Goal: Task Accomplishment & Management: Manage account settings

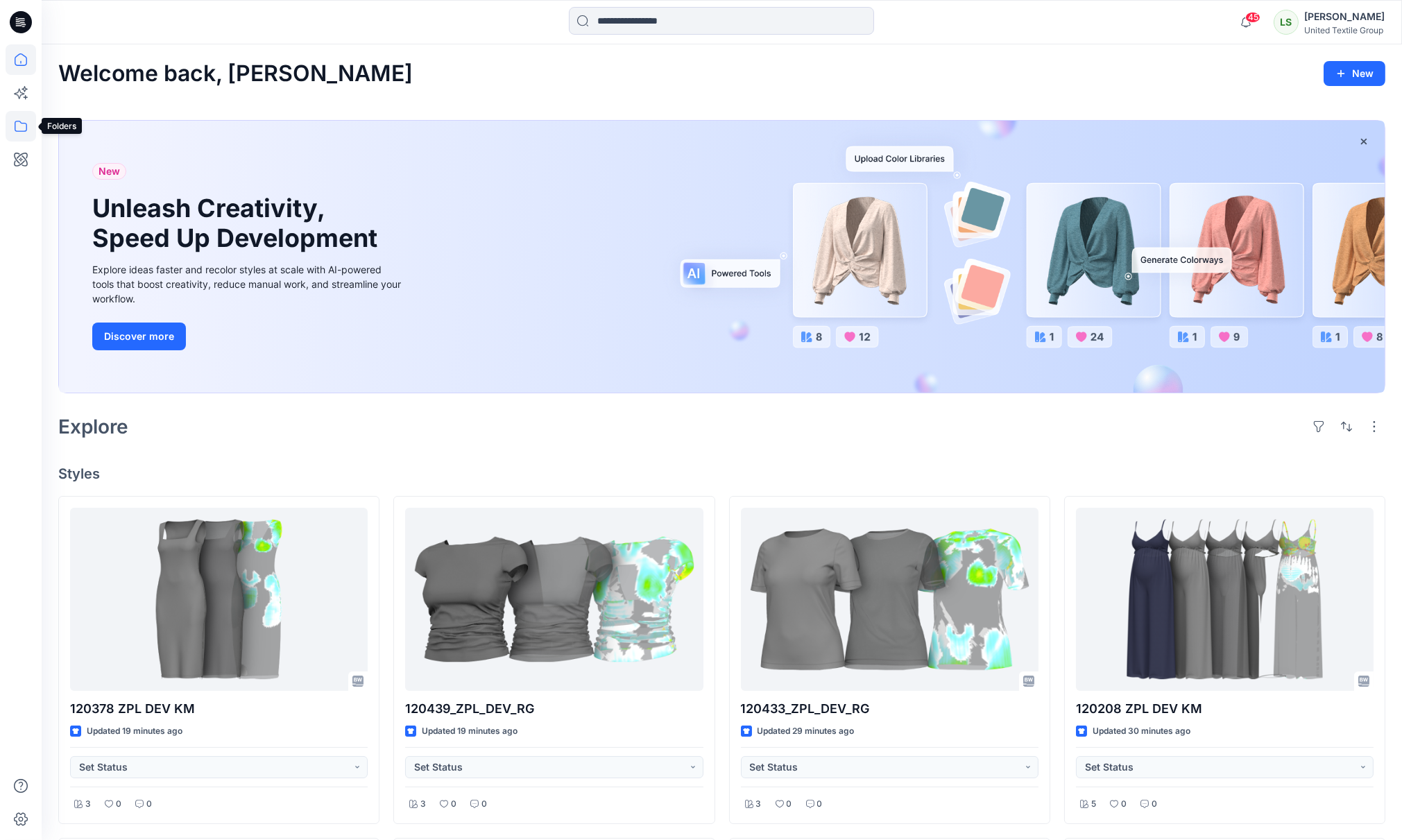
click at [25, 120] on icon at bounding box center [21, 127] width 31 height 31
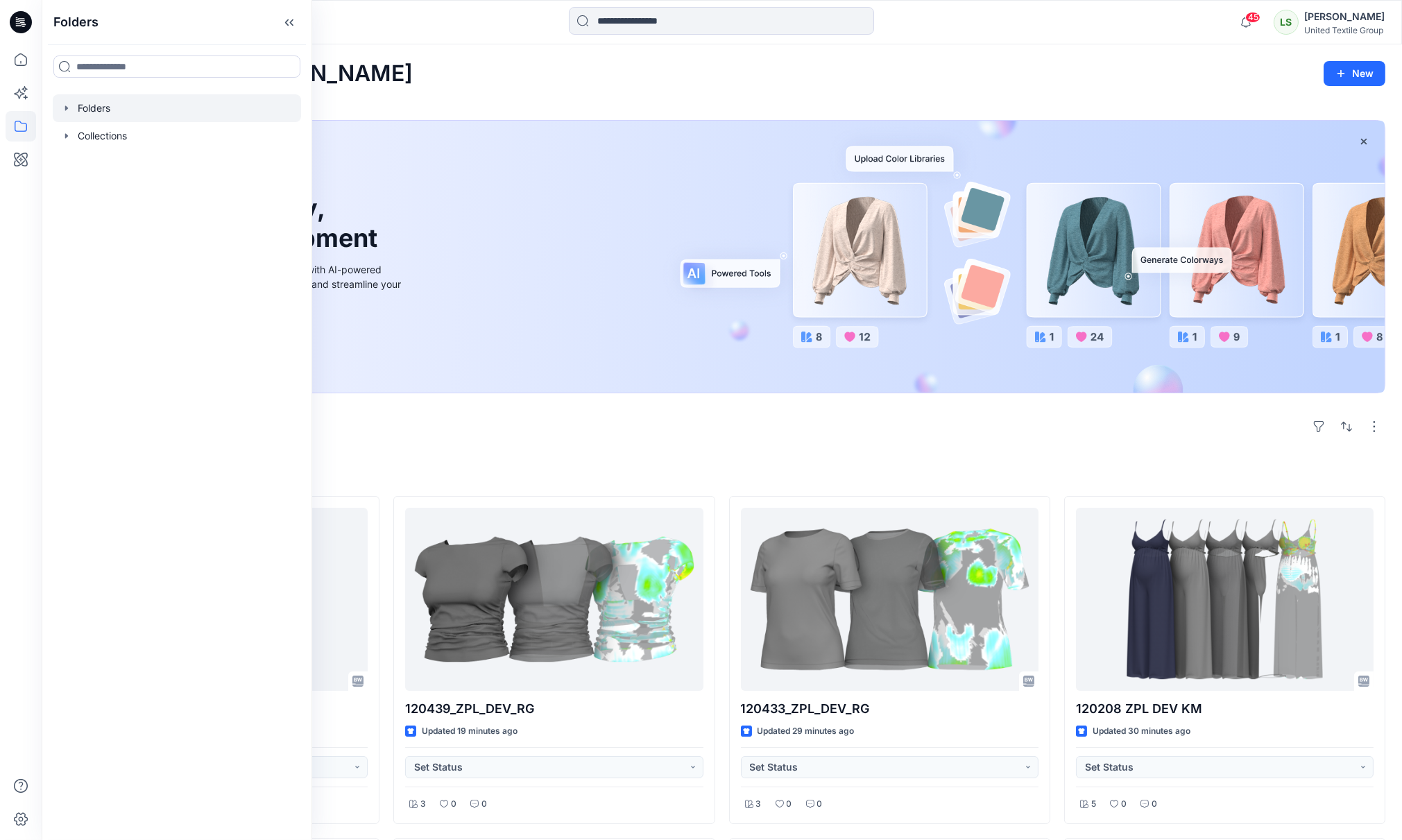
click at [109, 109] on div at bounding box center [177, 108] width 249 height 27
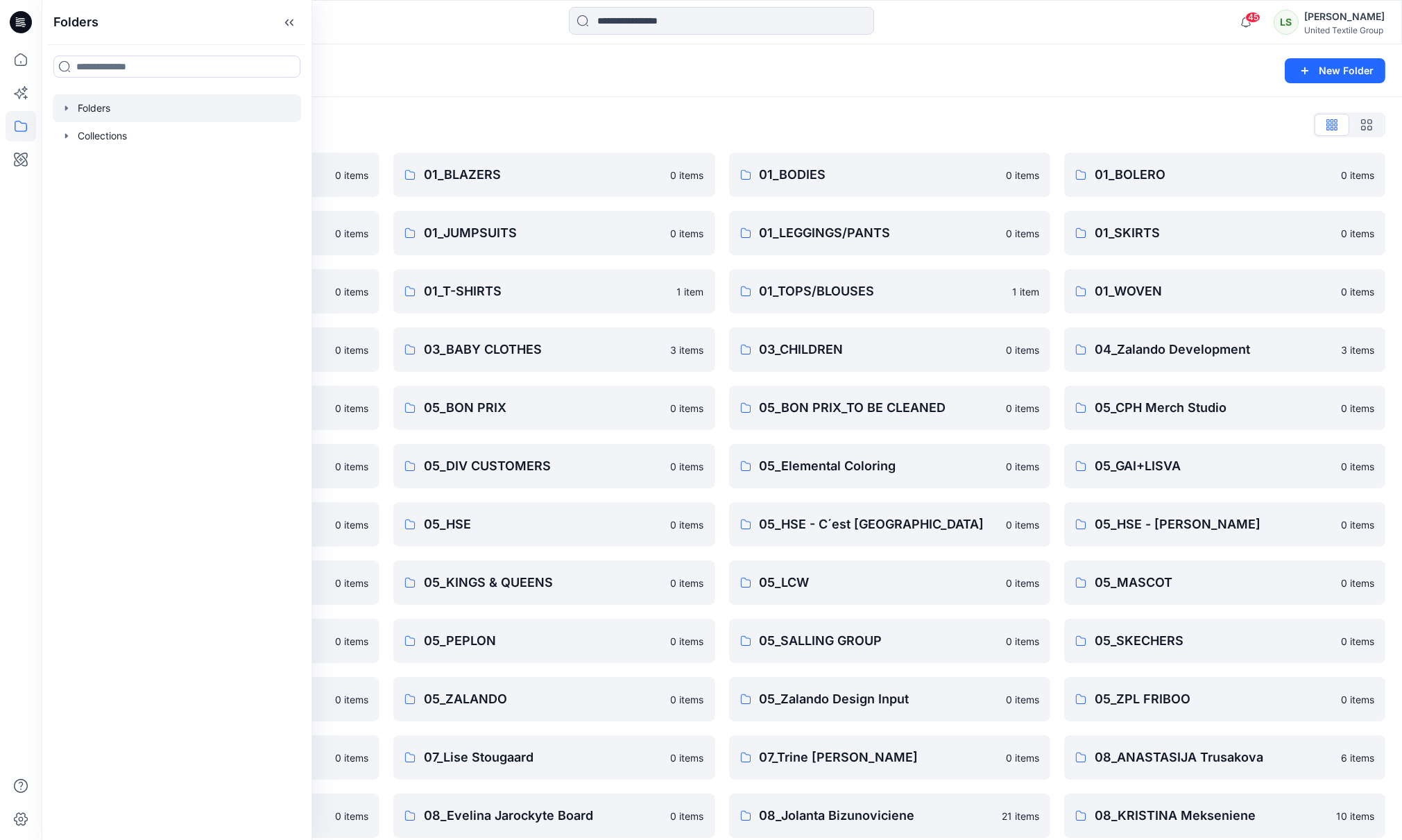
click at [844, 132] on div "Folders List" at bounding box center [721, 125] width 1327 height 22
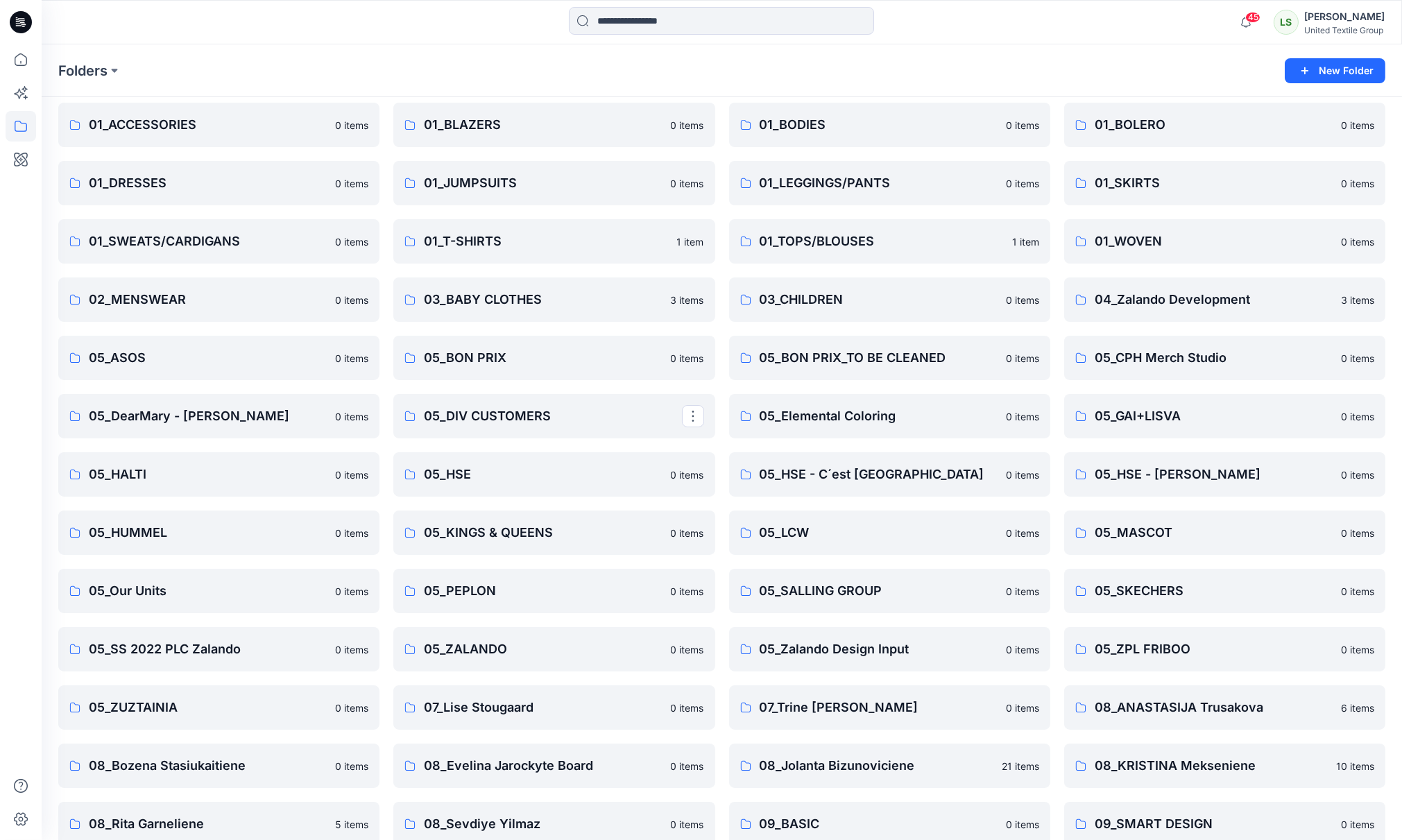
scroll to position [77, 0]
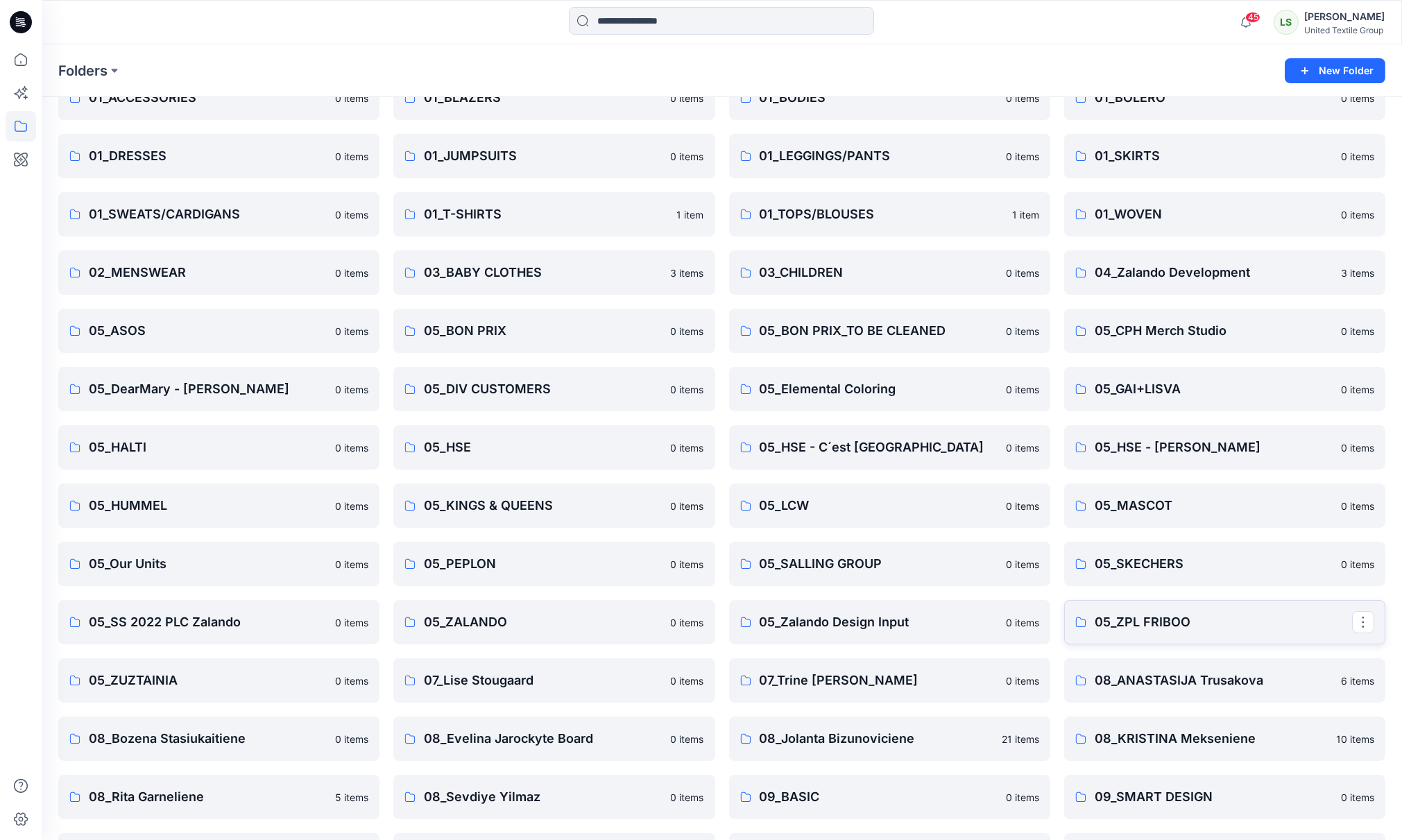
click at [1162, 622] on p "05_ZPL FRIBOO" at bounding box center [1223, 622] width 258 height 19
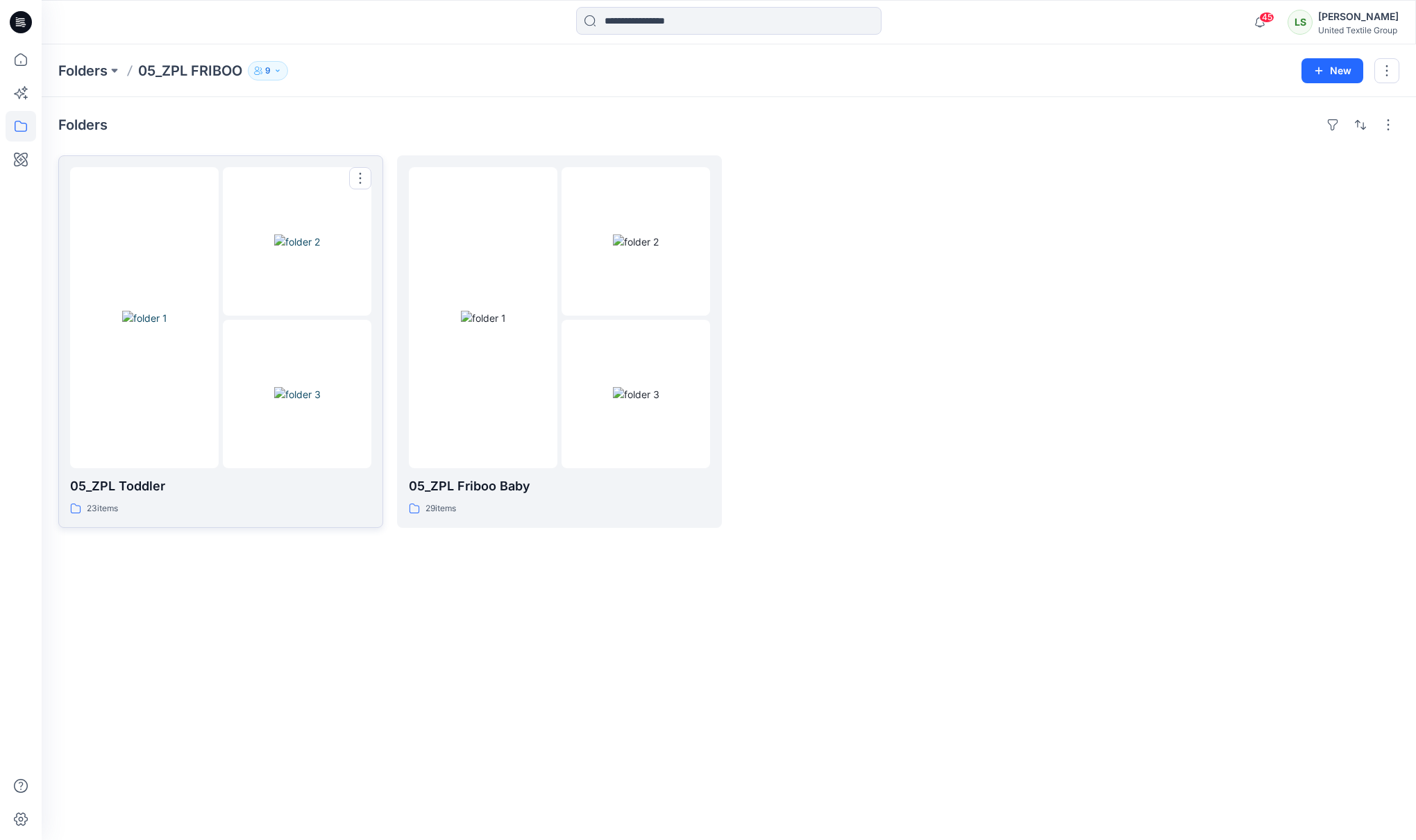
click at [150, 403] on div at bounding box center [144, 318] width 149 height 302
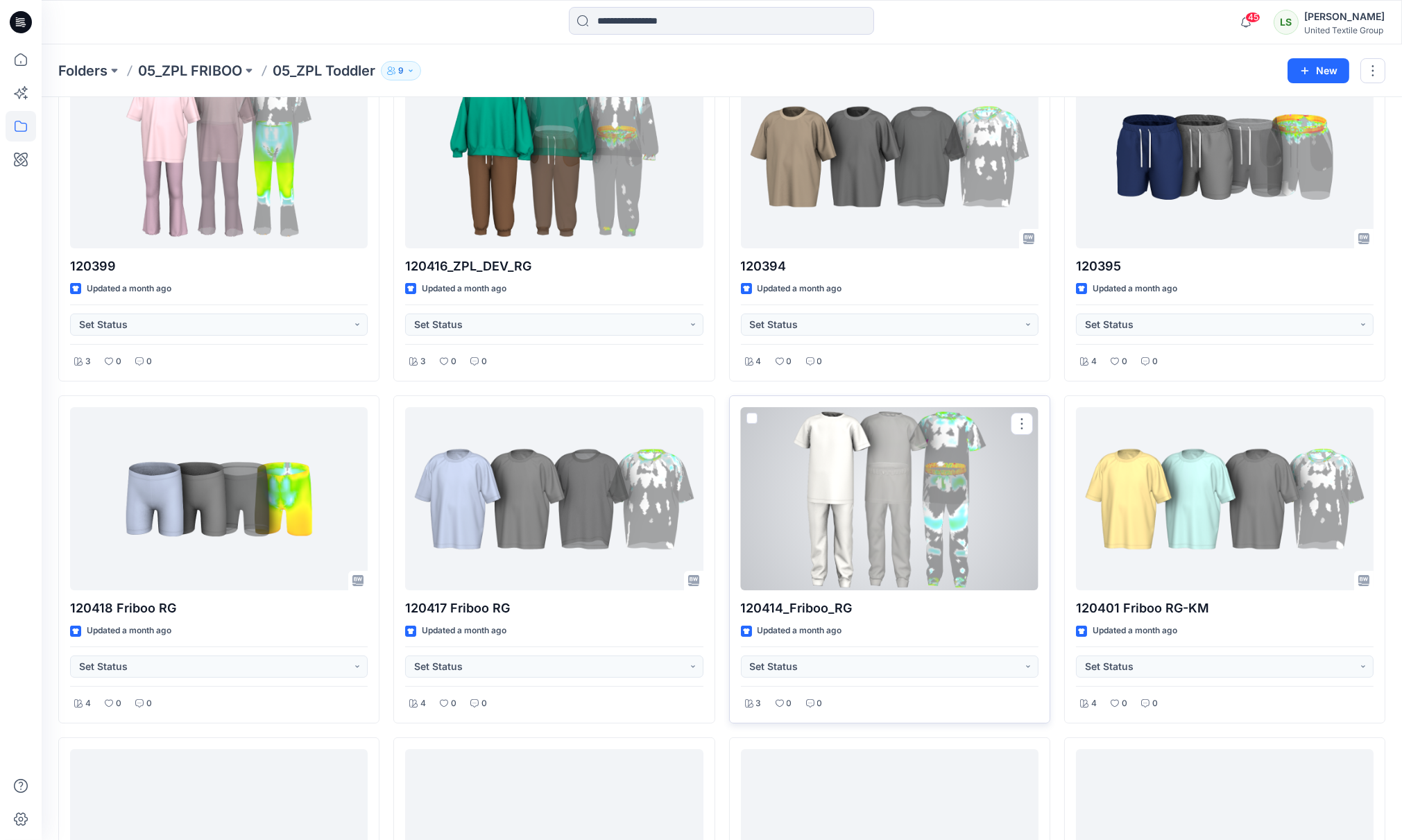
scroll to position [385, 0]
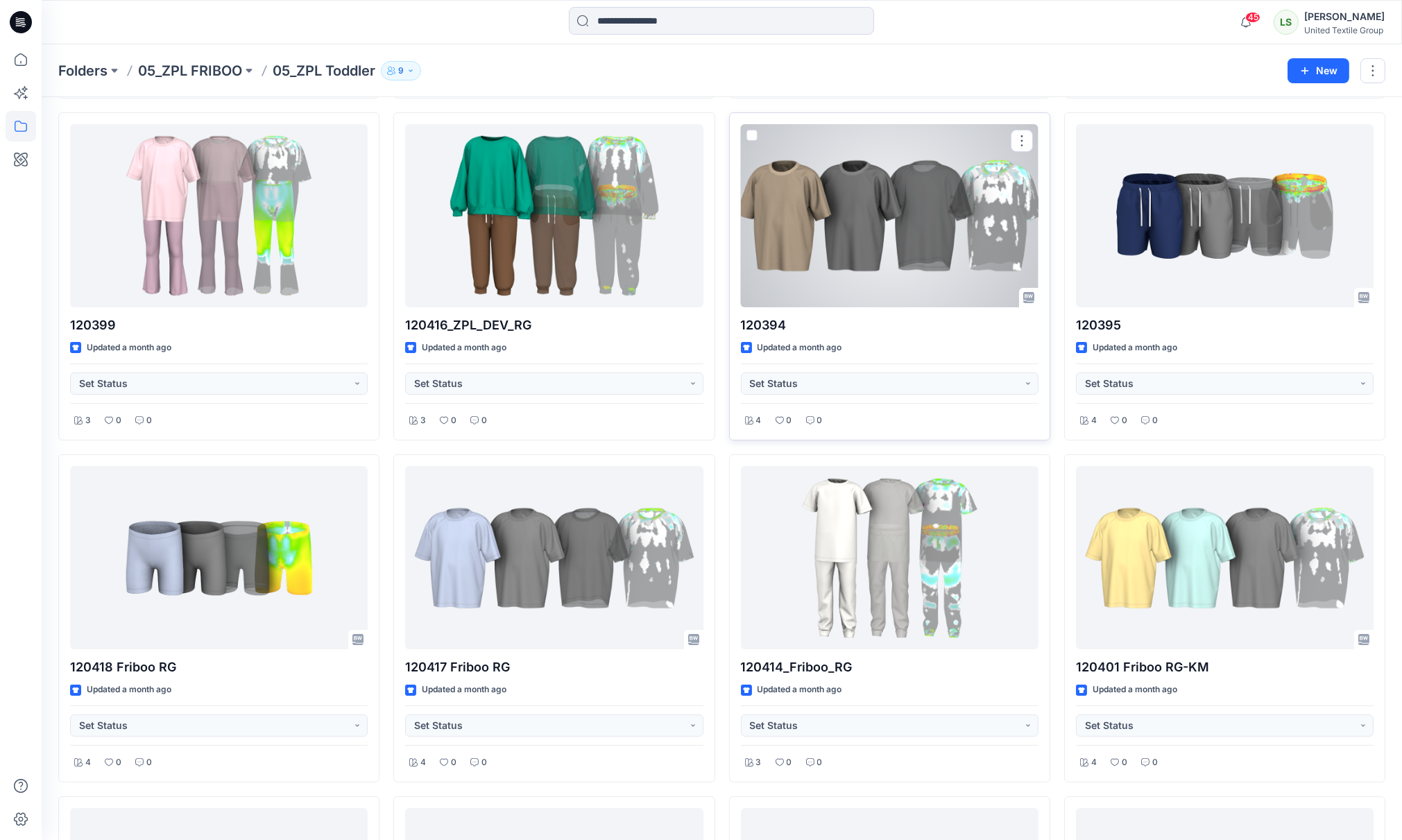
click at [862, 216] on div at bounding box center [890, 215] width 298 height 183
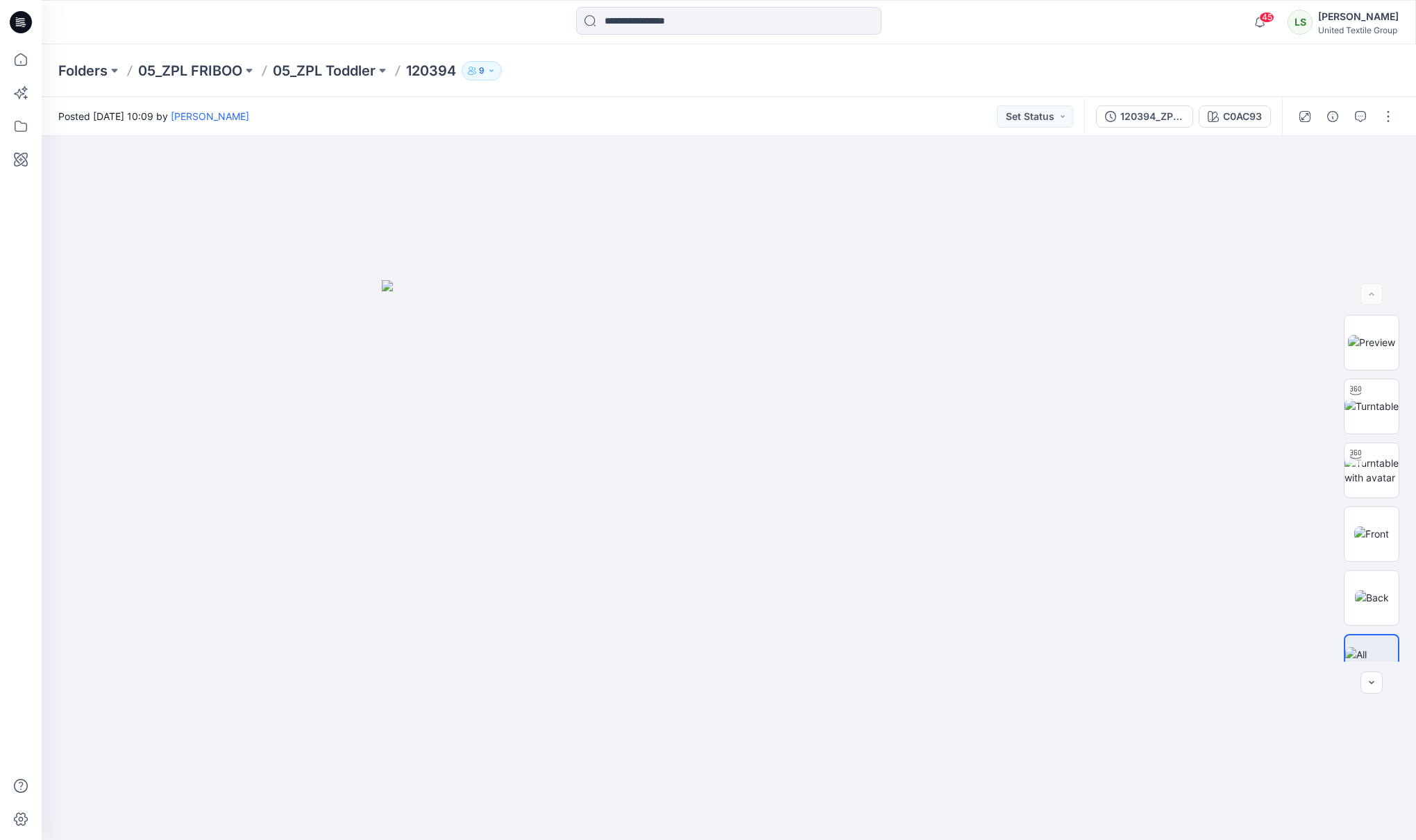
click at [842, 112] on div "Posted Tuesday, August 12, 2025 10:09 by Rita Garneliene Set Status" at bounding box center [563, 117] width 1042 height 38
click at [1142, 125] on button "120394_ZPL_2DEV_RG" at bounding box center [1144, 117] width 97 height 22
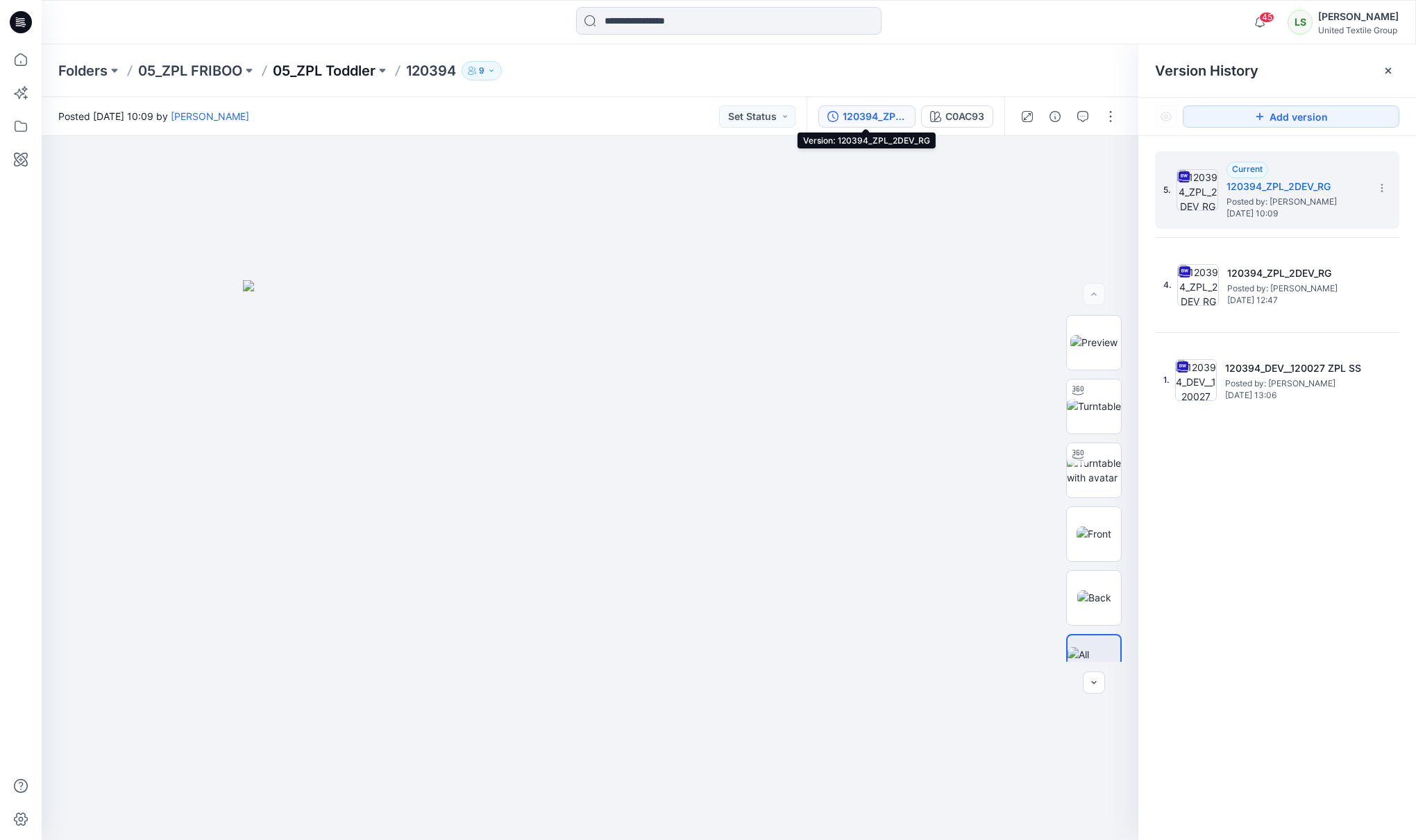
click at [344, 68] on p "05_ZPL Toddler" at bounding box center [323, 70] width 103 height 19
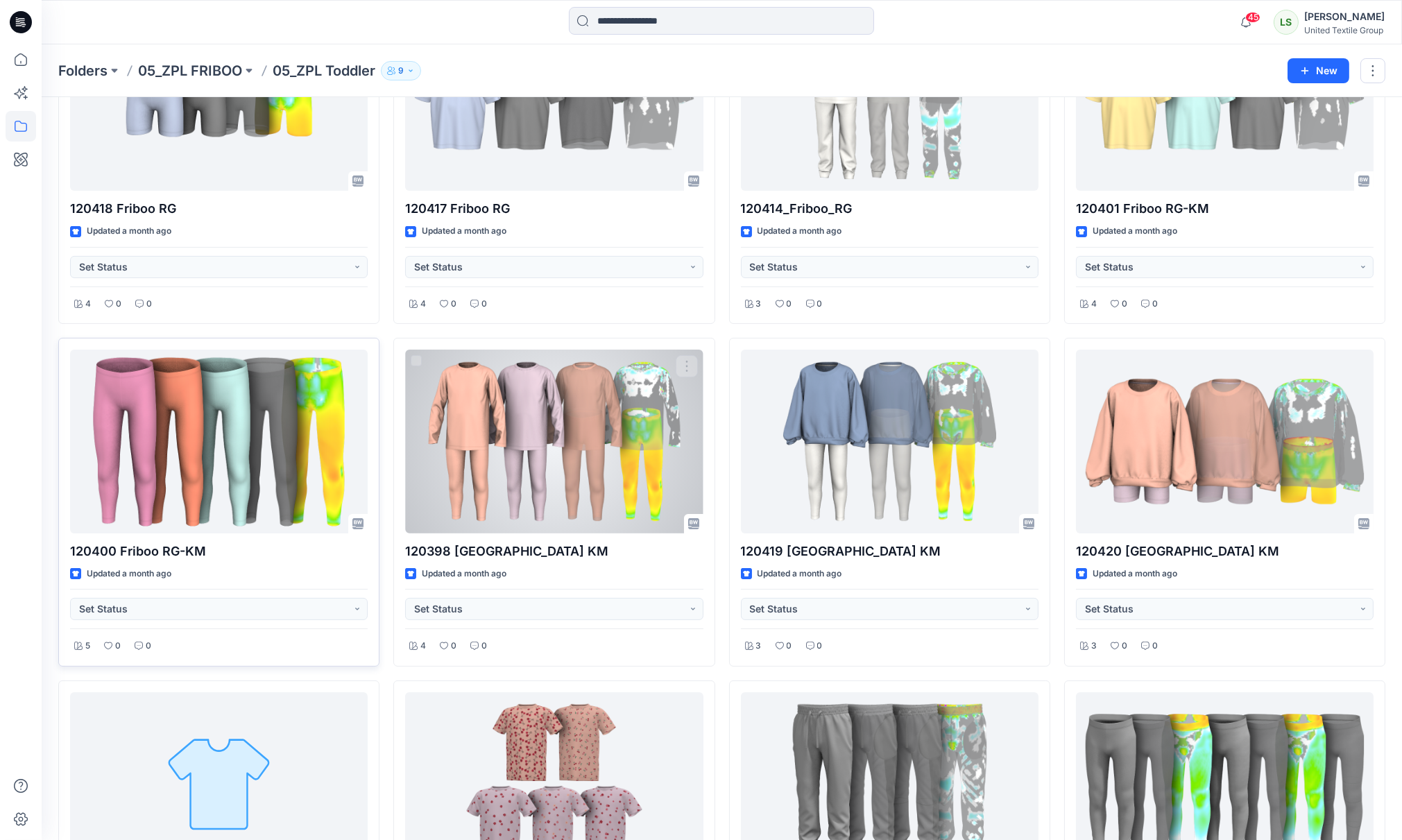
scroll to position [878, 0]
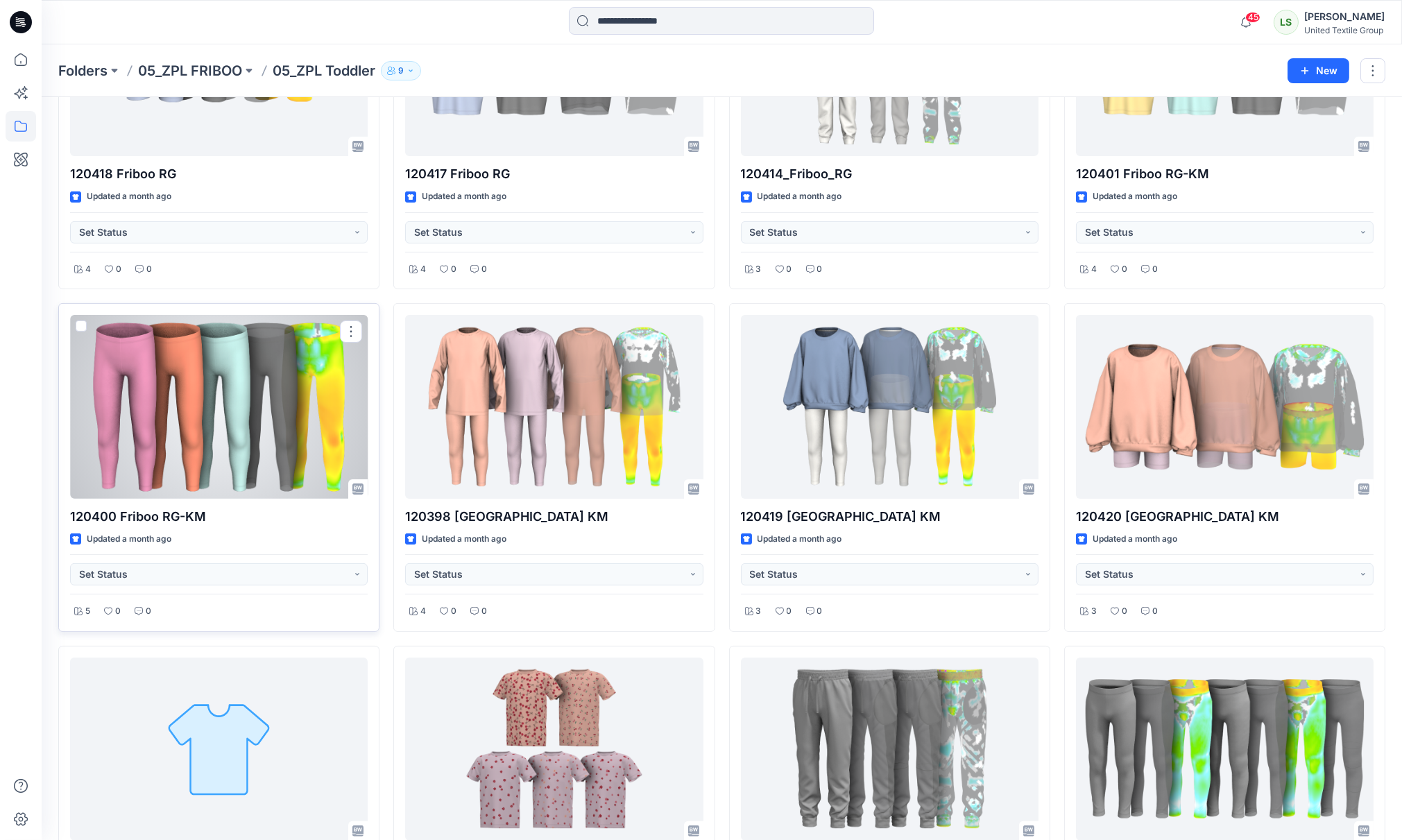
click at [190, 392] on div at bounding box center [219, 406] width 298 height 183
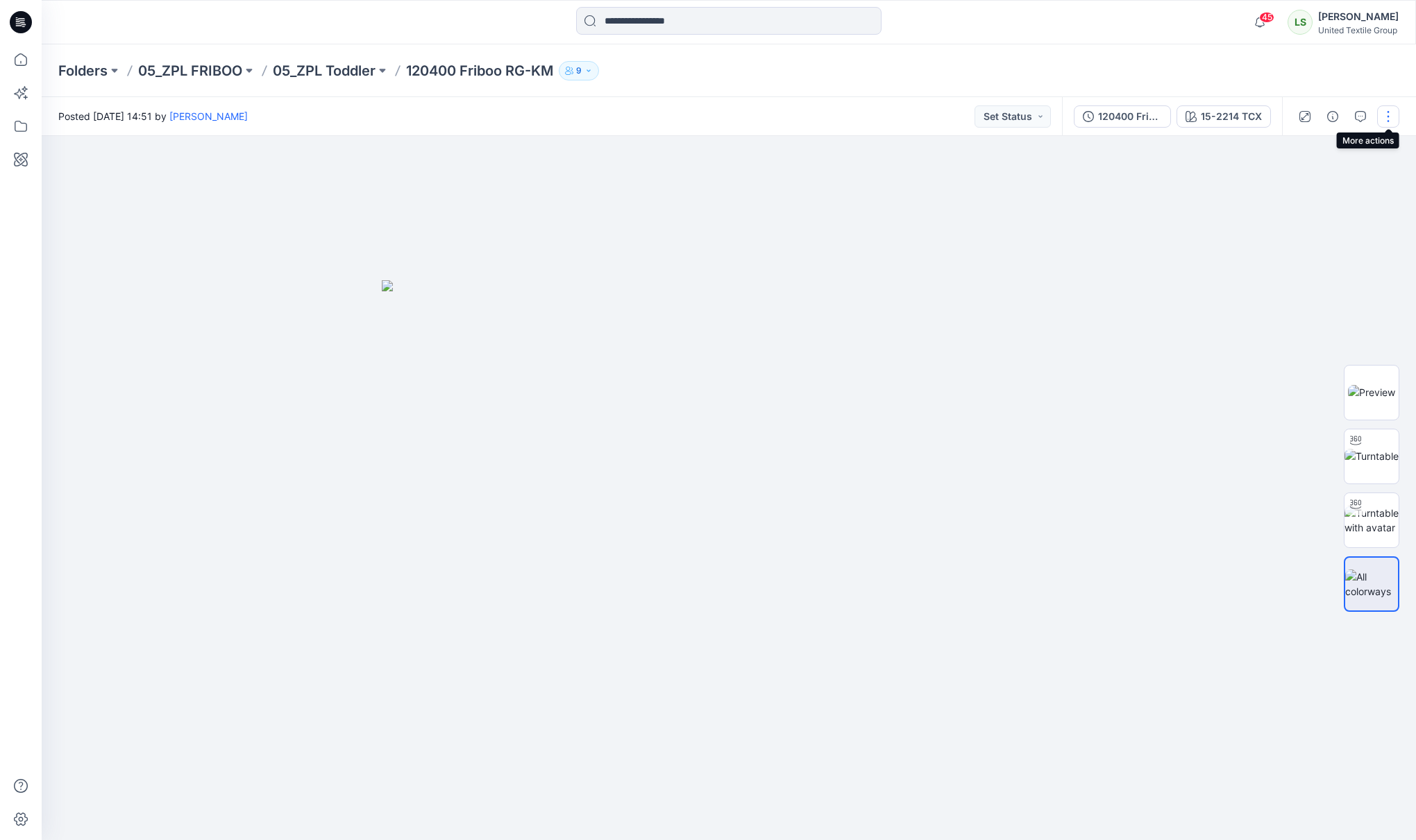
click at [1382, 115] on button "button" at bounding box center [1388, 117] width 22 height 22
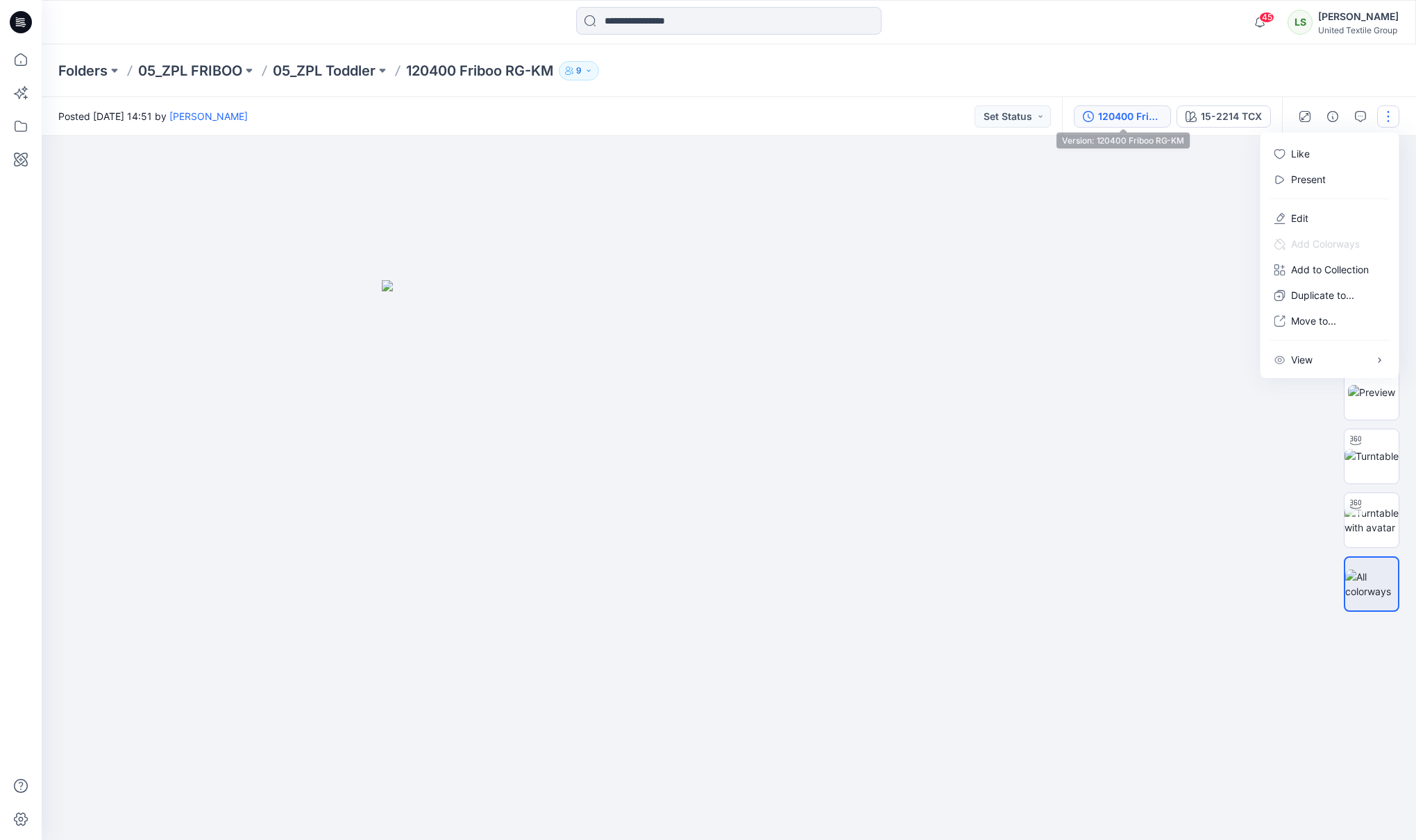
click at [1128, 109] on div "120400 Friboo RG-KM" at bounding box center [1130, 117] width 64 height 15
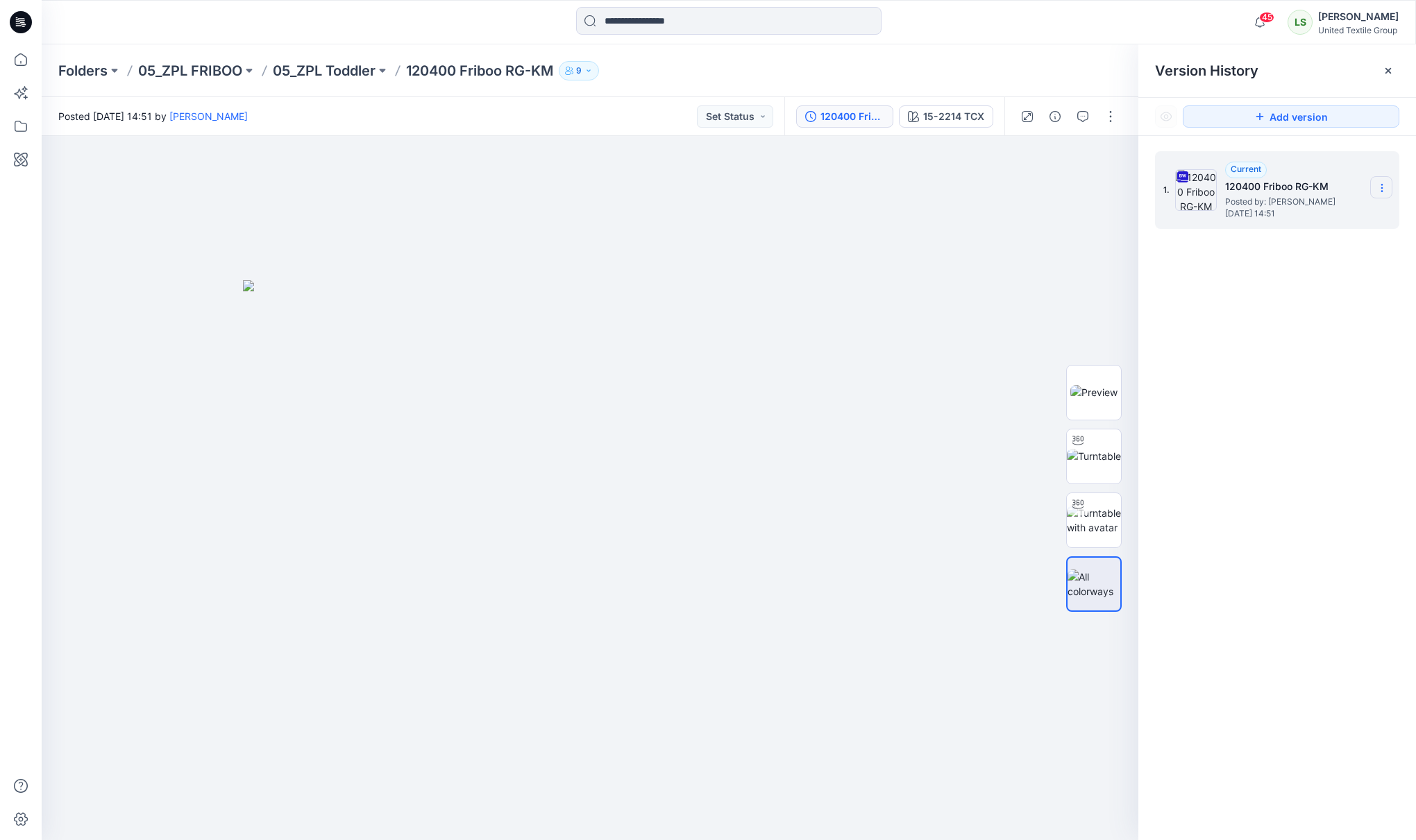
click at [1382, 189] on icon at bounding box center [1381, 188] width 1 height 1
click at [1306, 215] on span "Download Source BW File" at bounding box center [1311, 216] width 116 height 16
click at [156, 38] on div "45 Notifications Anastasija Trusakova has updated 120378 ZPL DEV KM with 120378…" at bounding box center [729, 22] width 1374 height 45
click at [333, 70] on p "05_ZPL Toddler" at bounding box center [323, 70] width 103 height 19
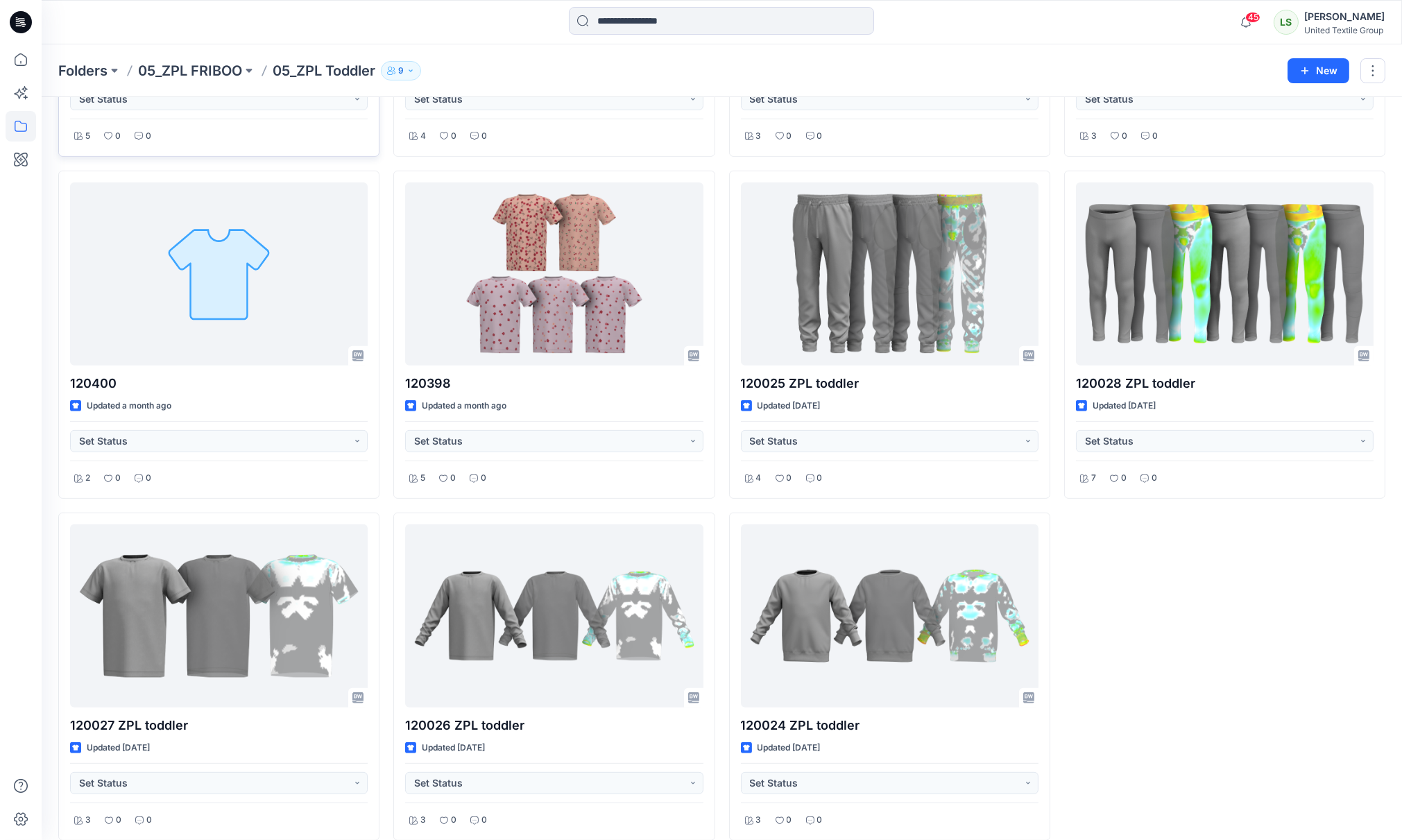
scroll to position [1372, 0]
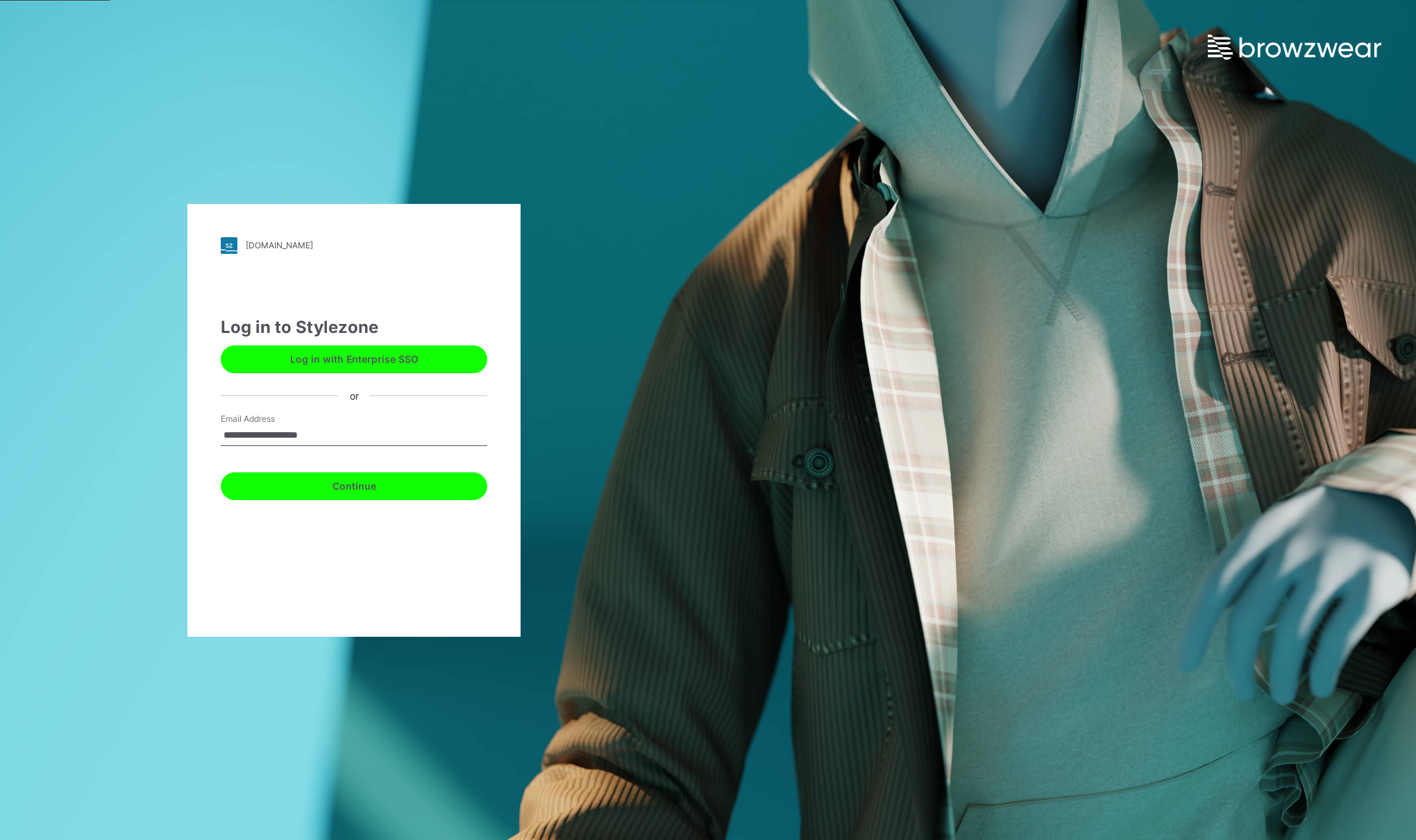
click at [374, 486] on button "Continue" at bounding box center [354, 487] width 267 height 27
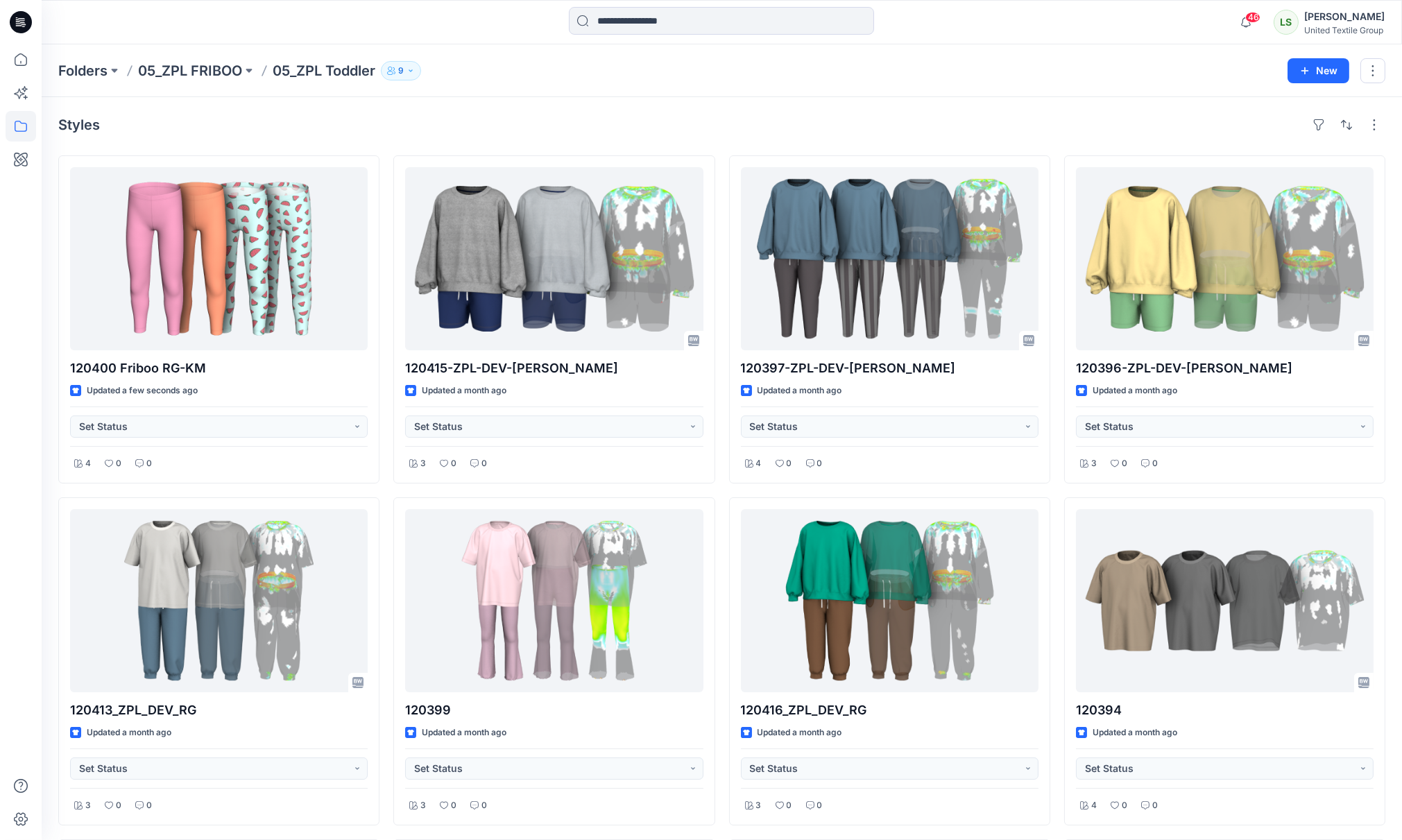
click at [151, 118] on div "Styles" at bounding box center [721, 125] width 1327 height 22
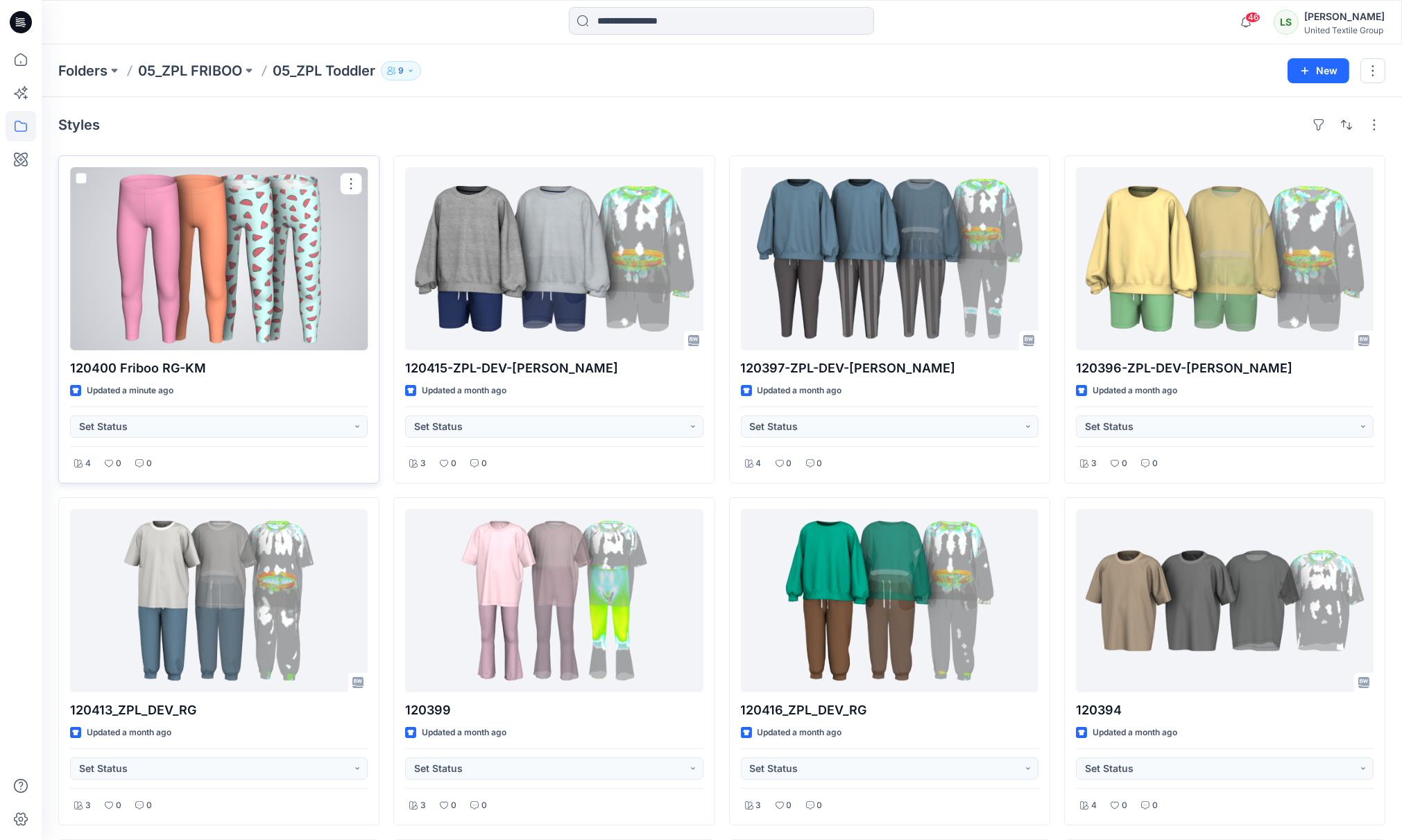
click at [180, 264] on div at bounding box center [219, 259] width 298 height 183
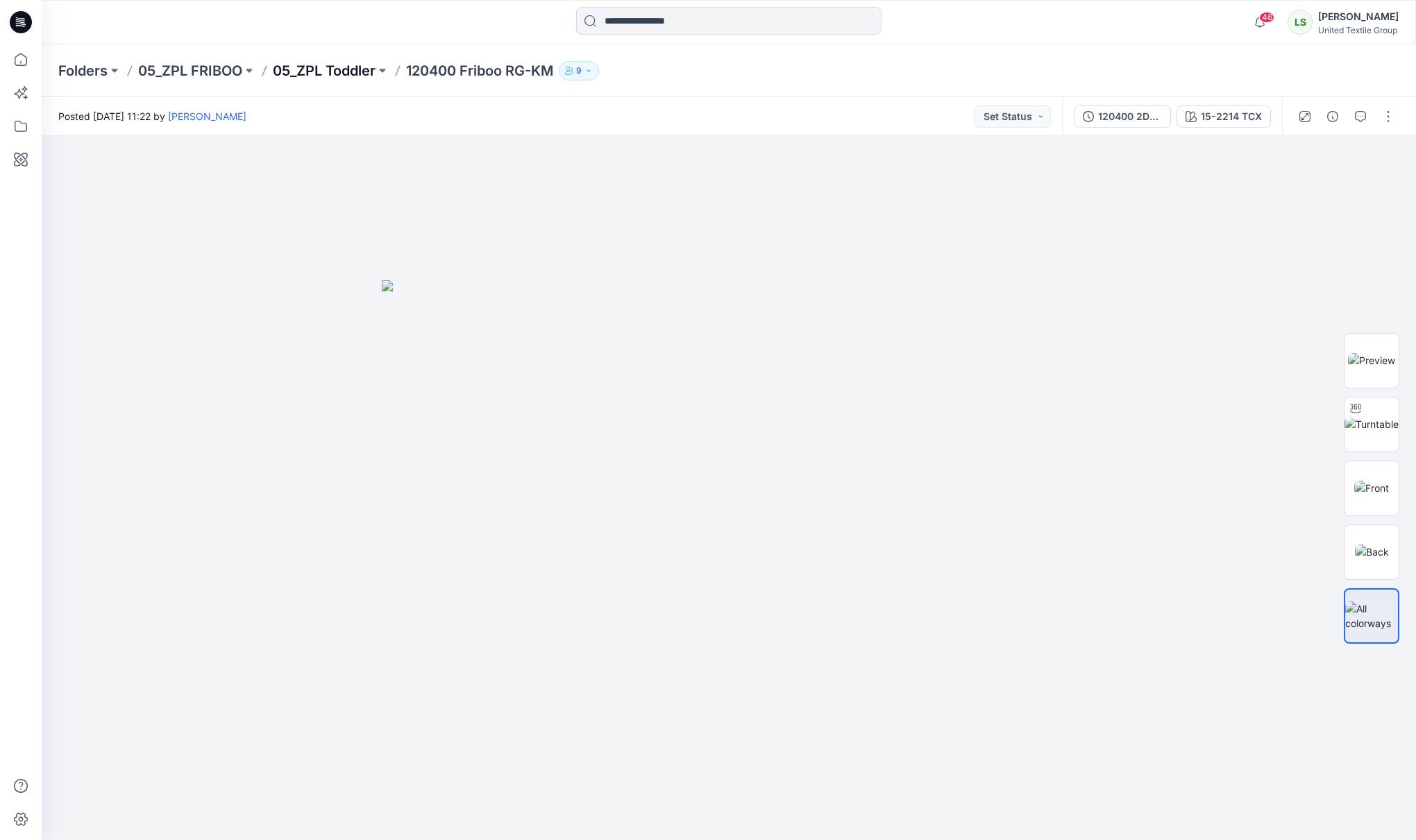
click at [323, 67] on p "05_ZPL Toddler" at bounding box center [323, 70] width 103 height 19
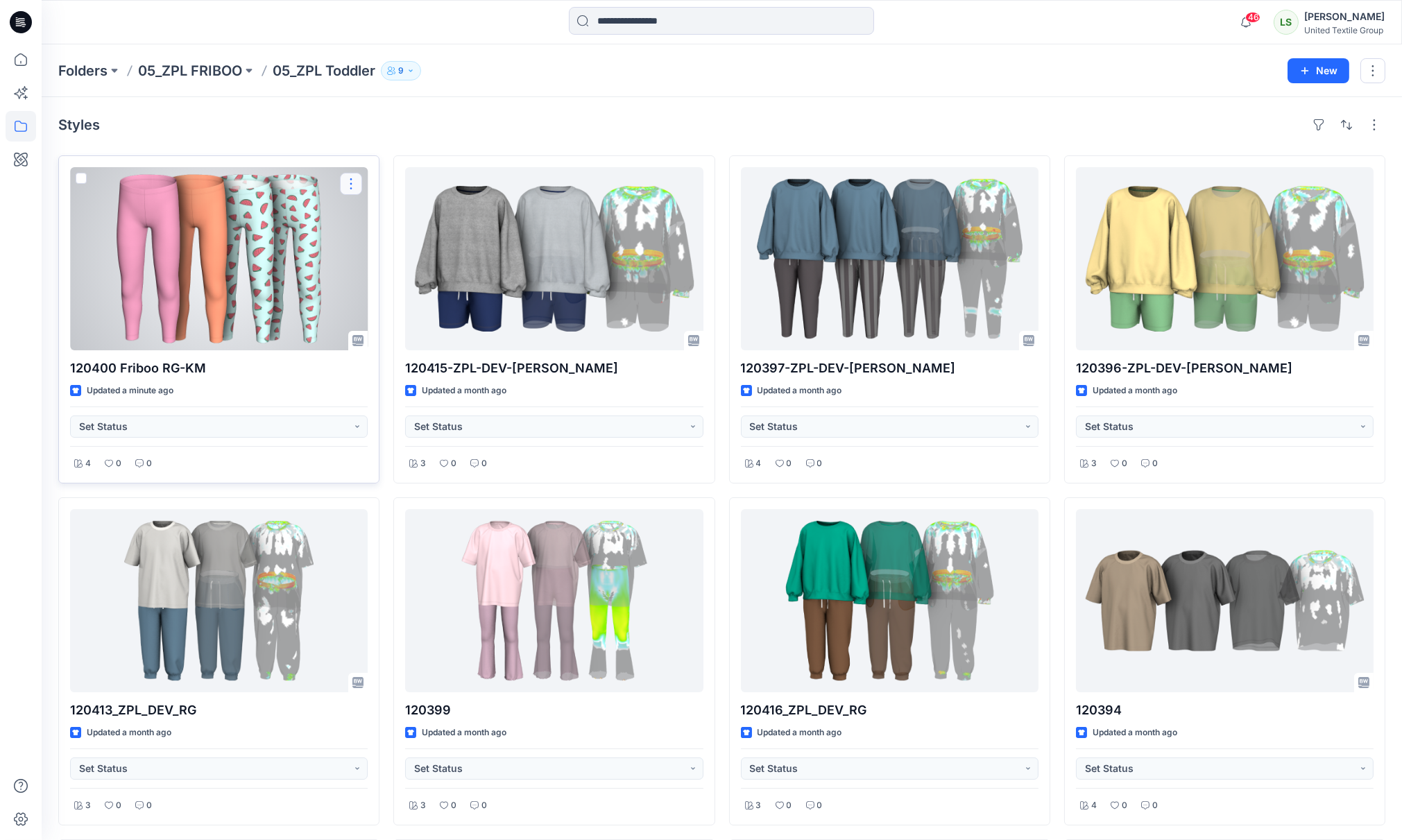
click at [343, 186] on button "button" at bounding box center [351, 184] width 22 height 22
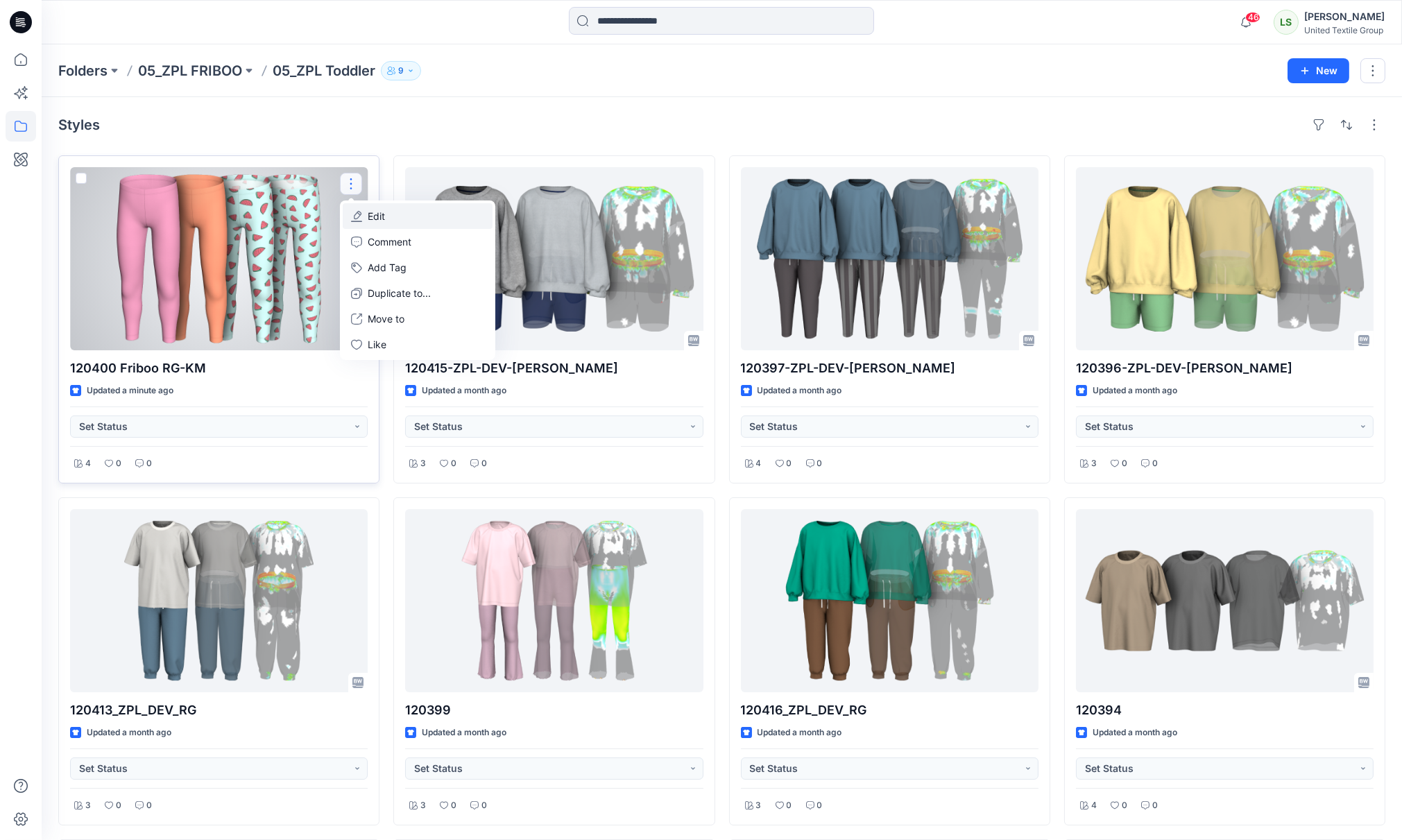
click at [370, 216] on p "Edit" at bounding box center [376, 216] width 17 height 15
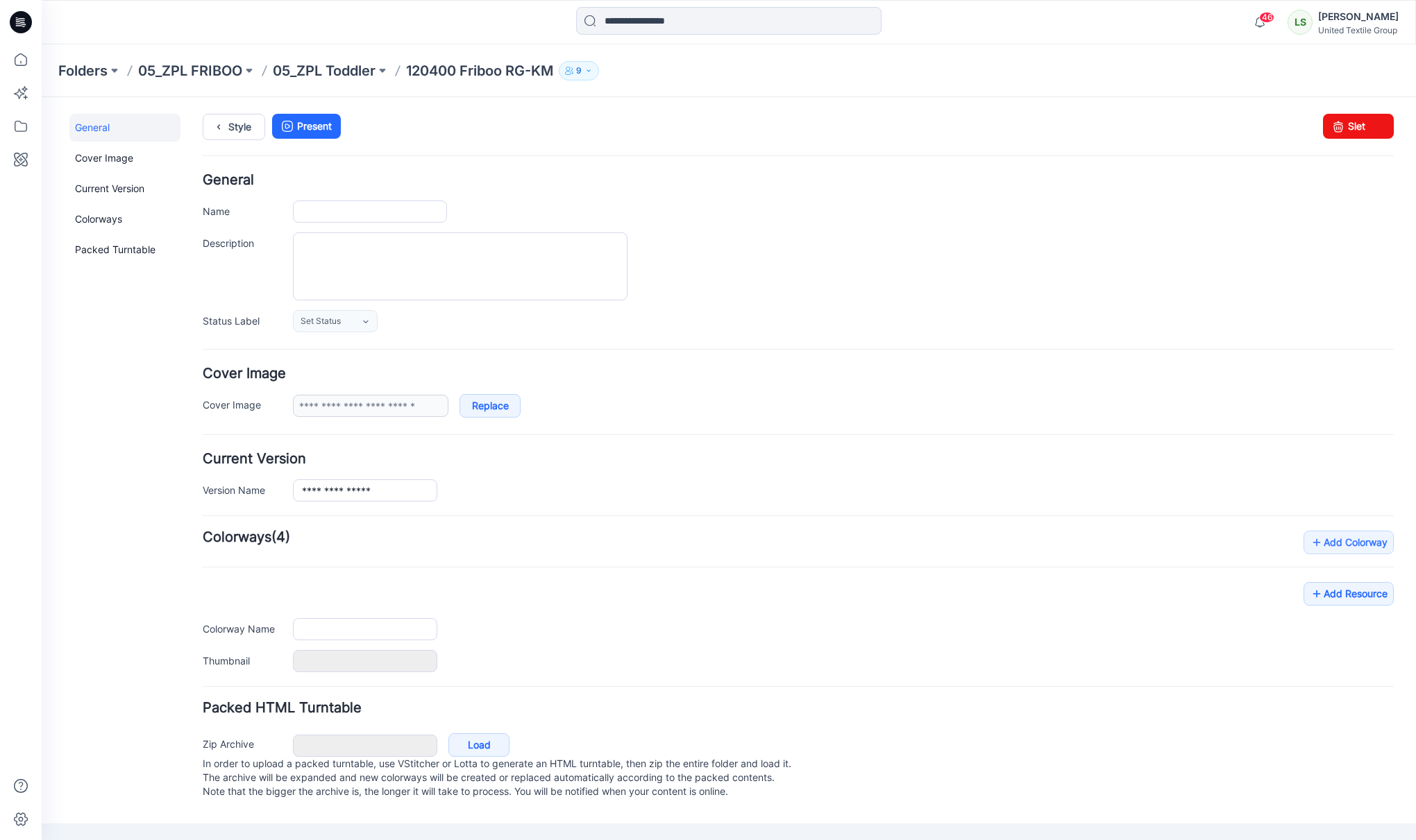
type input "**********"
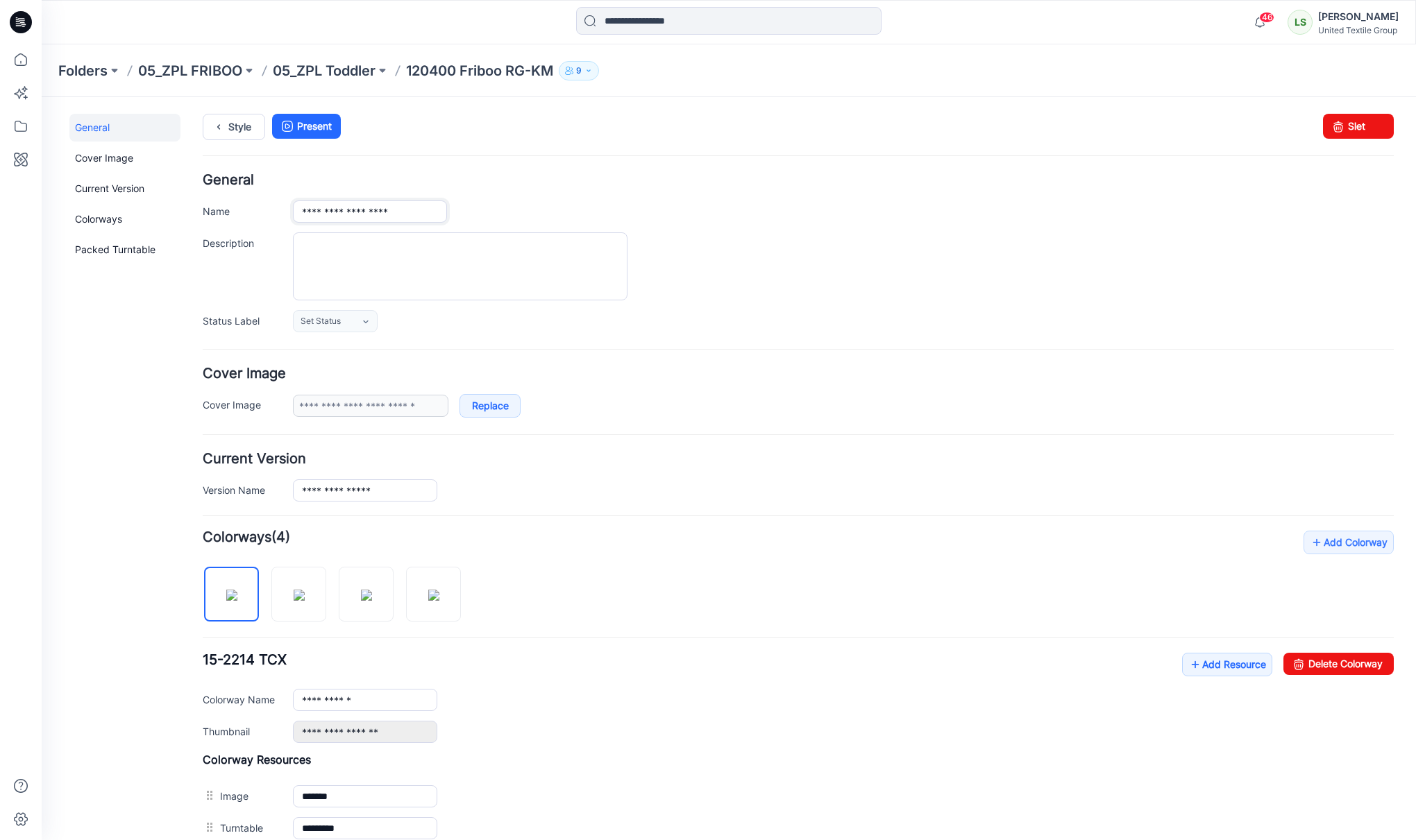
drag, startPoint x: 335, startPoint y: 209, endPoint x: 520, endPoint y: 215, distance: 185.1
click at [506, 212] on div "**********" at bounding box center [843, 211] width 1101 height 22
click at [779, 209] on div "******" at bounding box center [843, 211] width 1101 height 22
click at [368, 212] on input "******" at bounding box center [369, 211] width 154 height 22
paste input "**********"
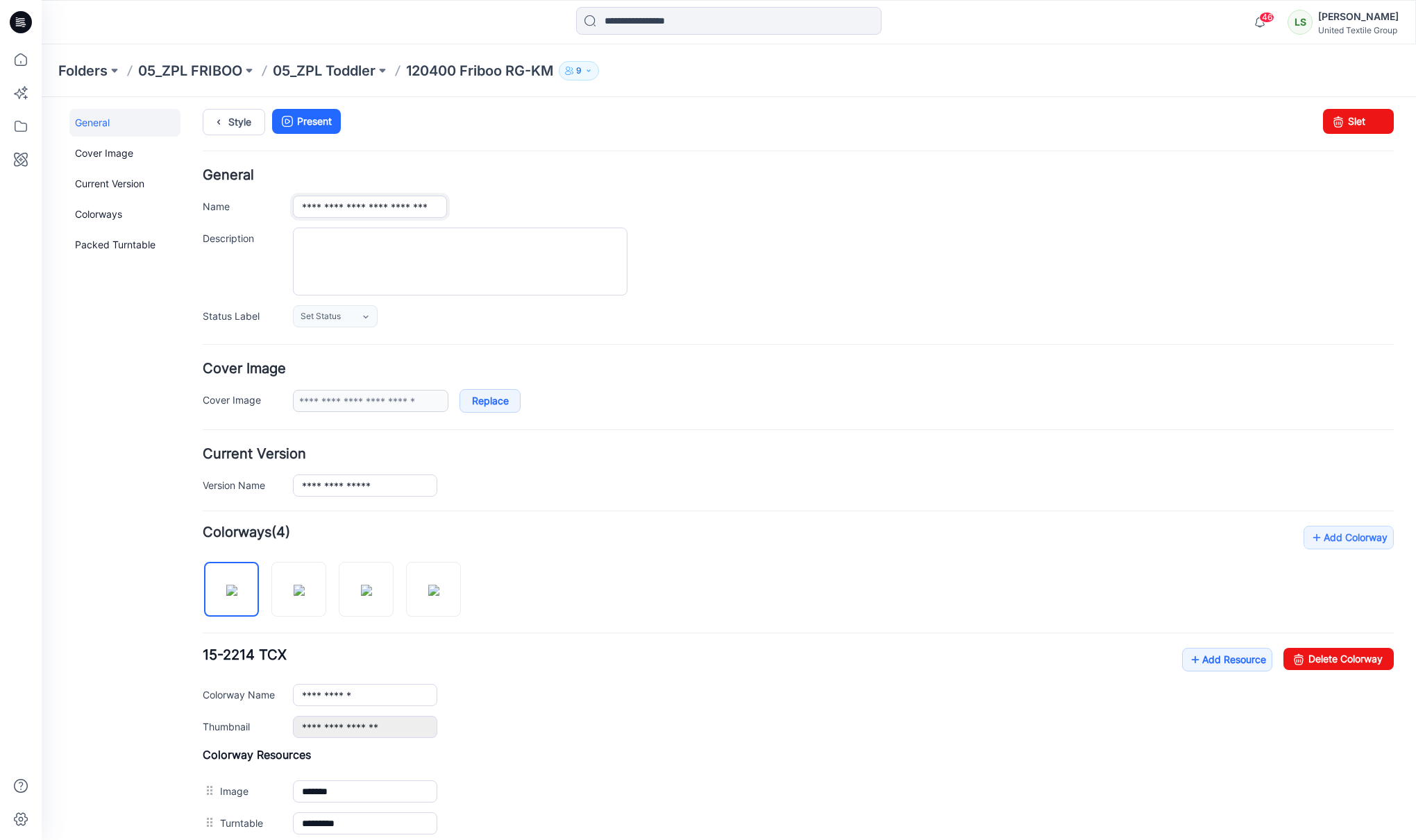
scroll to position [2, 0]
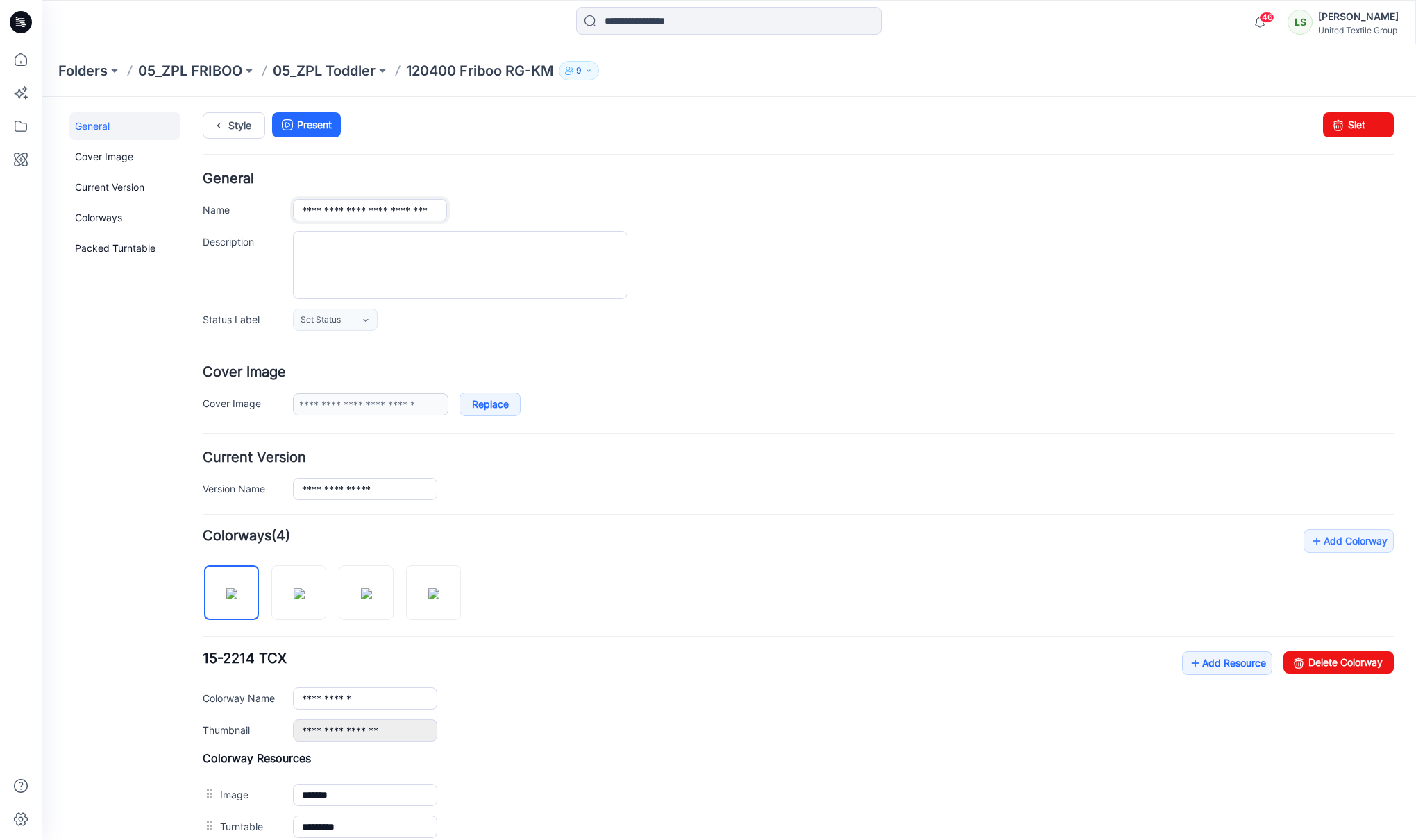
click at [437, 209] on input "**********" at bounding box center [369, 210] width 154 height 22
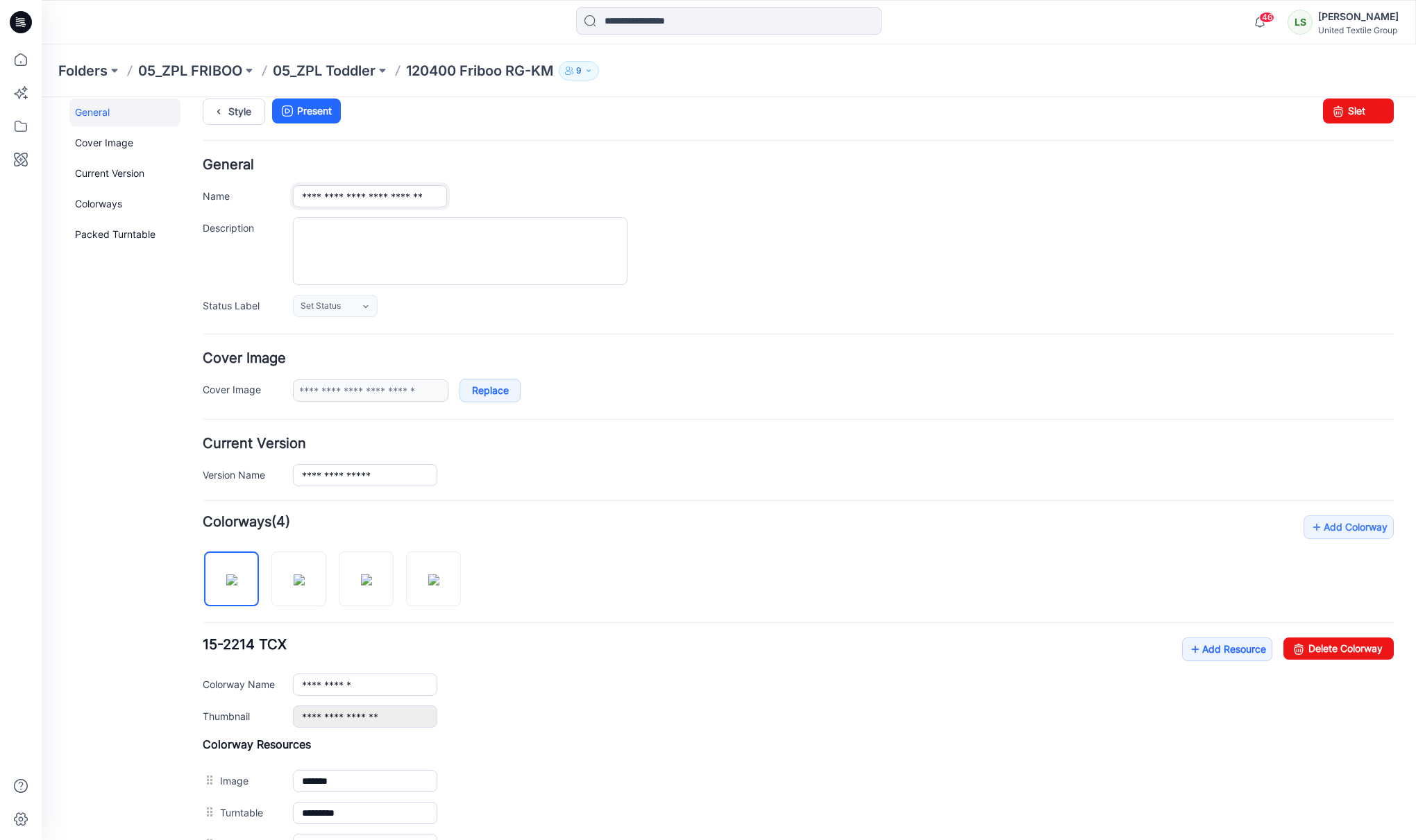
scroll to position [0, 0]
click at [341, 200] on input "**********" at bounding box center [369, 196] width 154 height 22
type input "**********"
click at [851, 293] on div "**********" at bounding box center [797, 238] width 1191 height 159
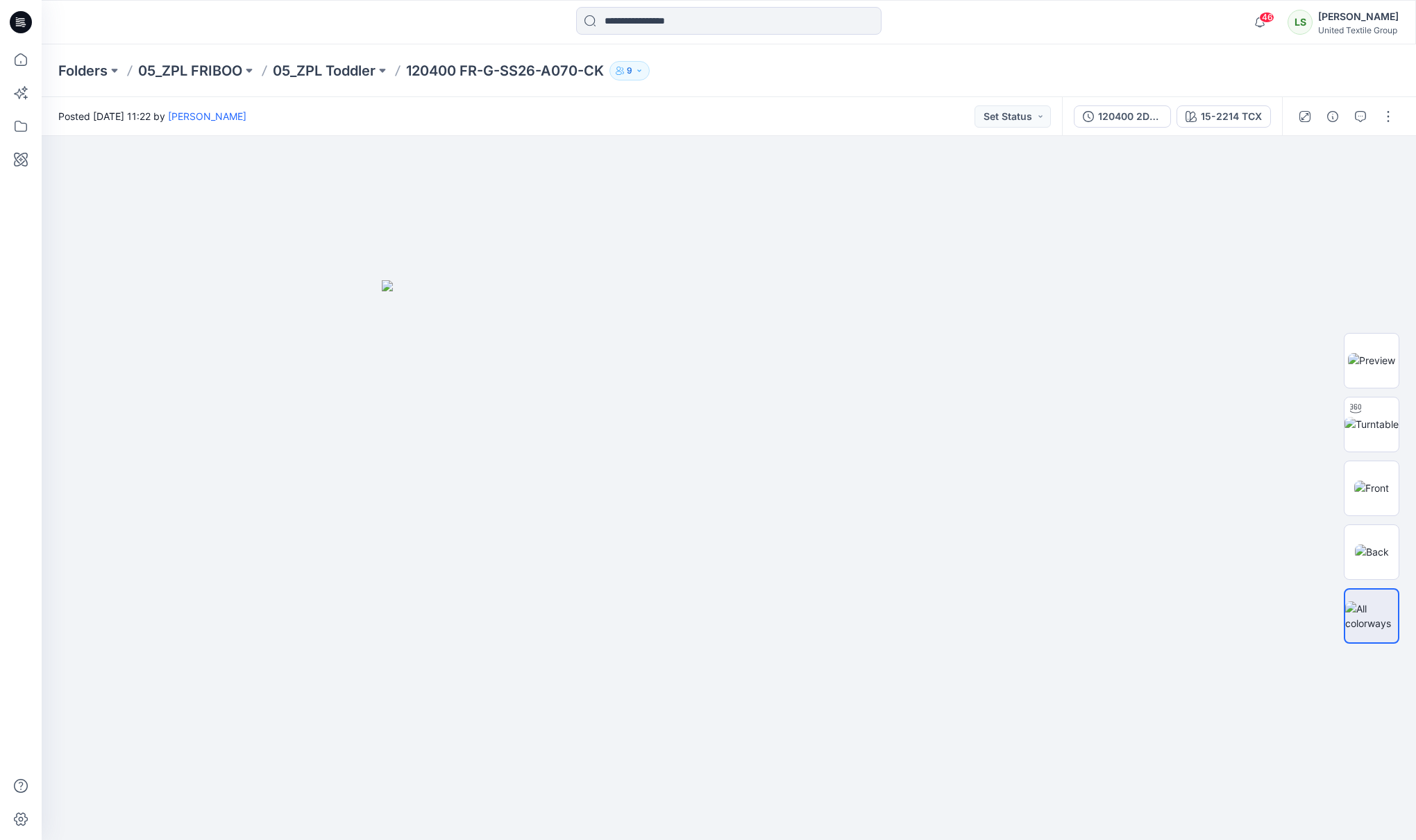
click at [682, 102] on div "Posted Thursday, September 11, 2025 11:22 by Lise Stougaard Set Status" at bounding box center [552, 117] width 1021 height 38
click at [1382, 160] on icon "button" at bounding box center [1385, 159] width 11 height 11
click at [1385, 162] on icon "button" at bounding box center [1385, 159] width 11 height 11
click at [1216, 127] on button "15-2214 TCX" at bounding box center [1224, 117] width 95 height 22
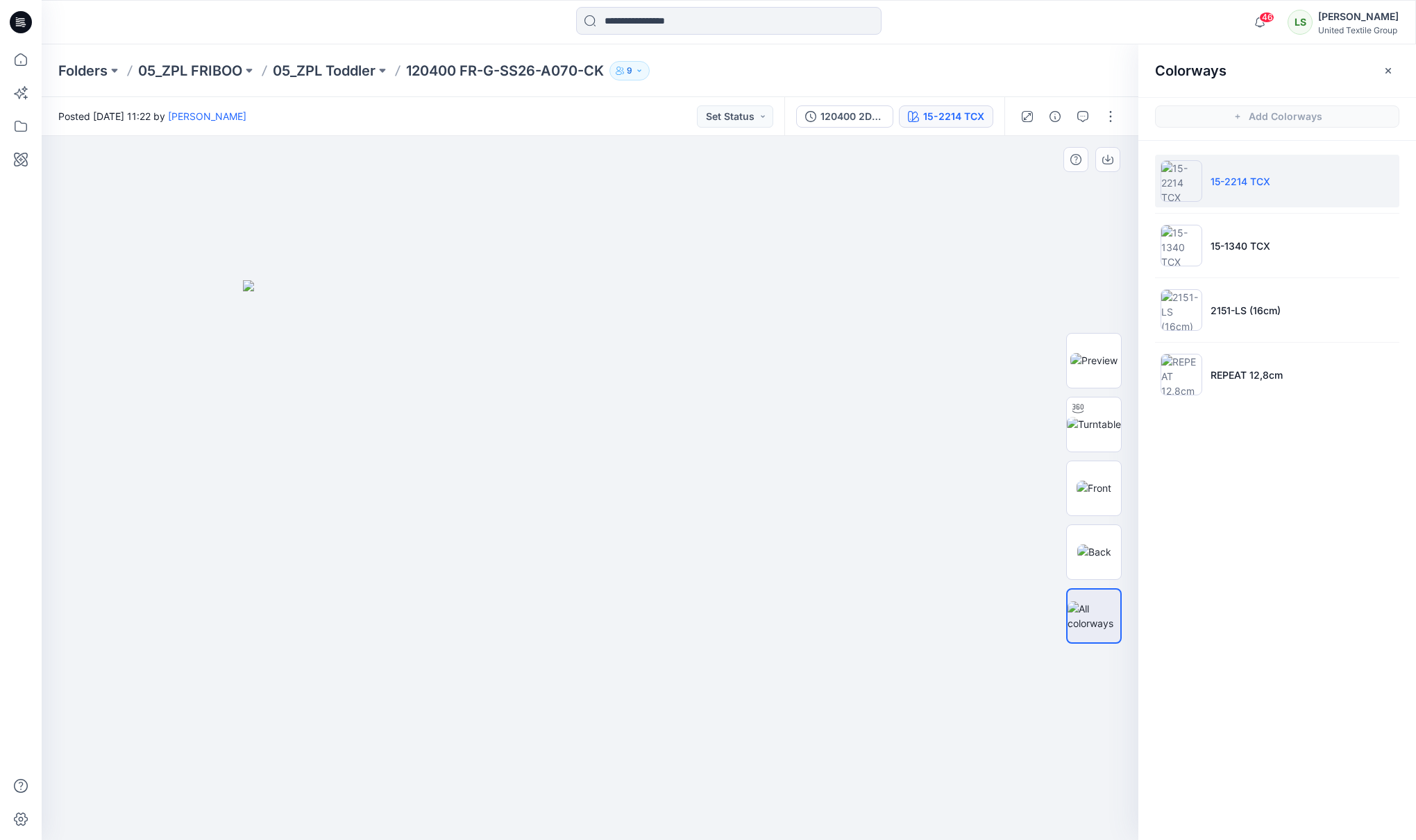
click at [977, 496] on div at bounding box center [590, 487] width 1097 height 704
click at [1328, 640] on div "Colorways Add Colorways 15-2214 TCX 15-1340 TCX 2151-LS (16cm) REPEAT 12,8cm" at bounding box center [1277, 443] width 278 height 796
click at [913, 702] on div at bounding box center [590, 487] width 1097 height 704
click at [1314, 313] on li "2151-LS (16cm)" at bounding box center [1277, 311] width 244 height 53
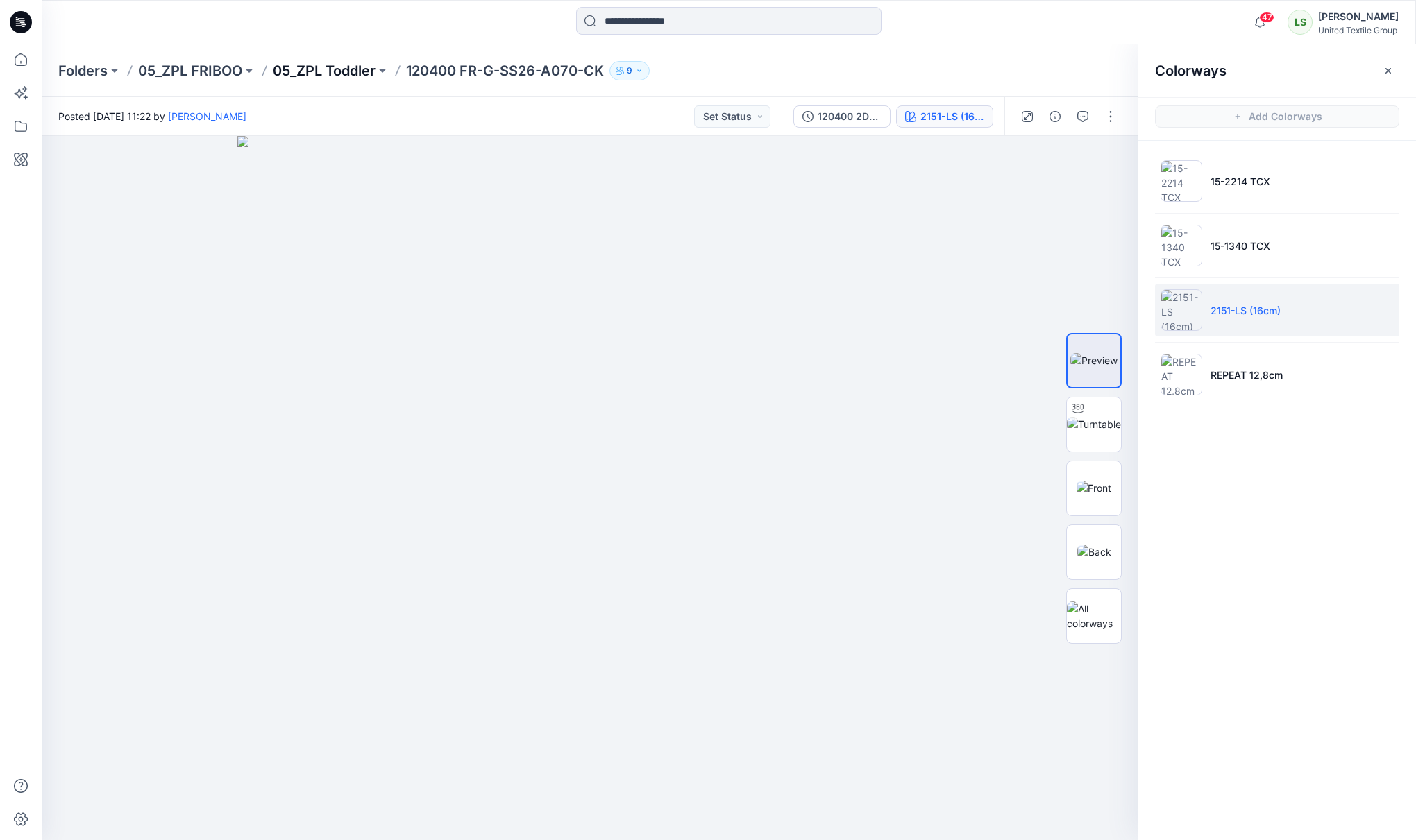
click at [331, 73] on p "05_ZPL Toddler" at bounding box center [323, 70] width 103 height 19
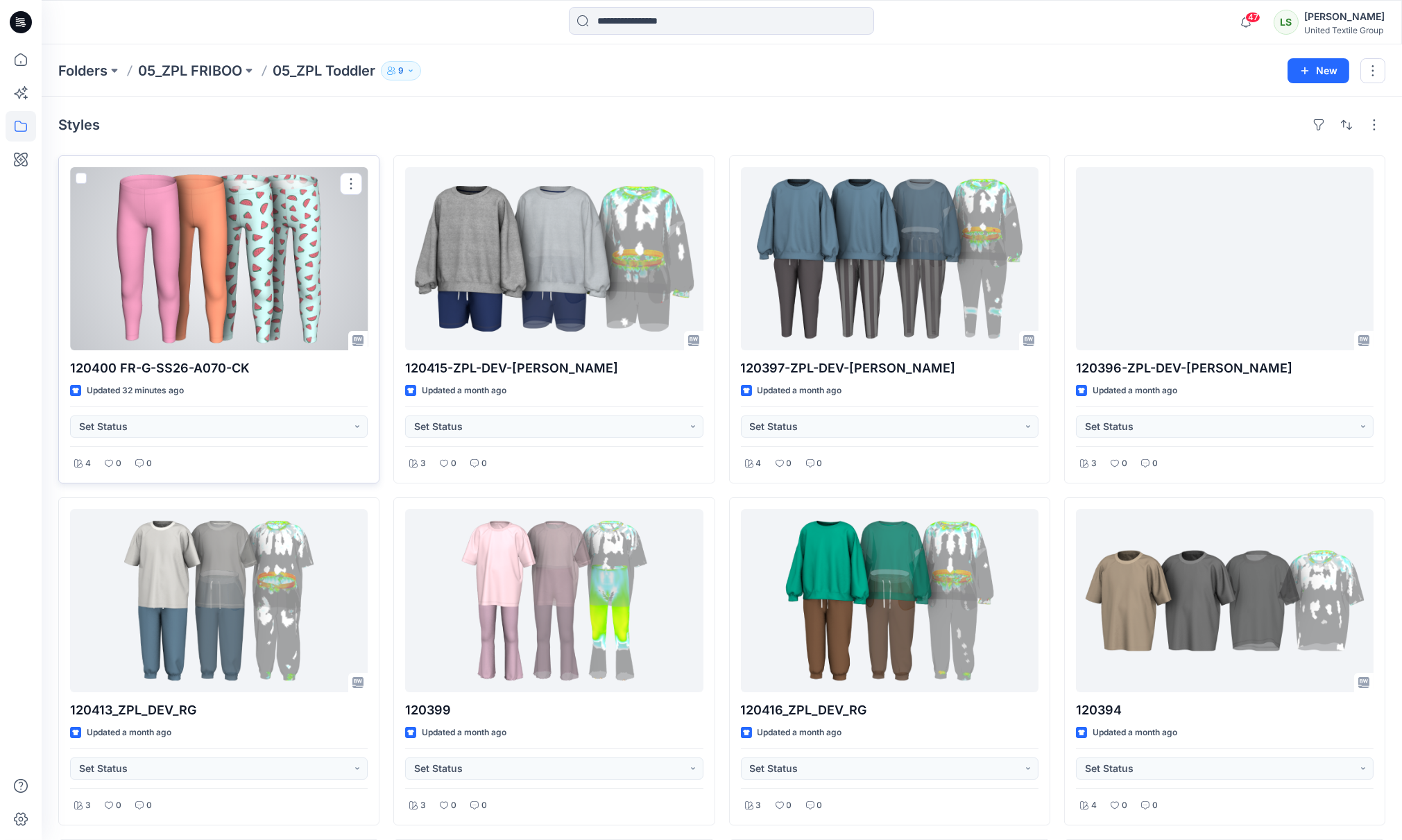
click at [227, 272] on div at bounding box center [219, 259] width 298 height 183
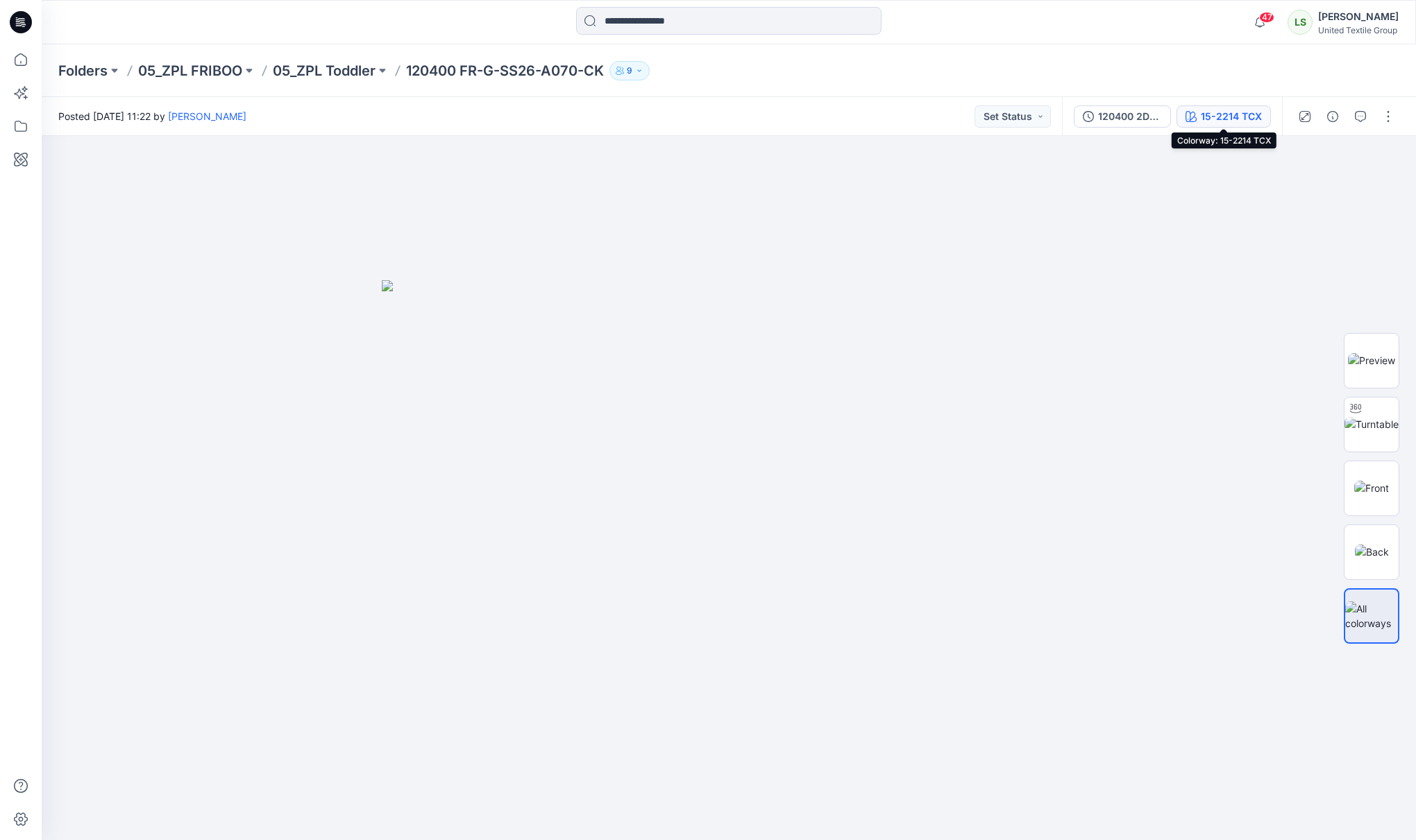
click at [1229, 115] on div "15-2214 TCX" at bounding box center [1231, 117] width 61 height 15
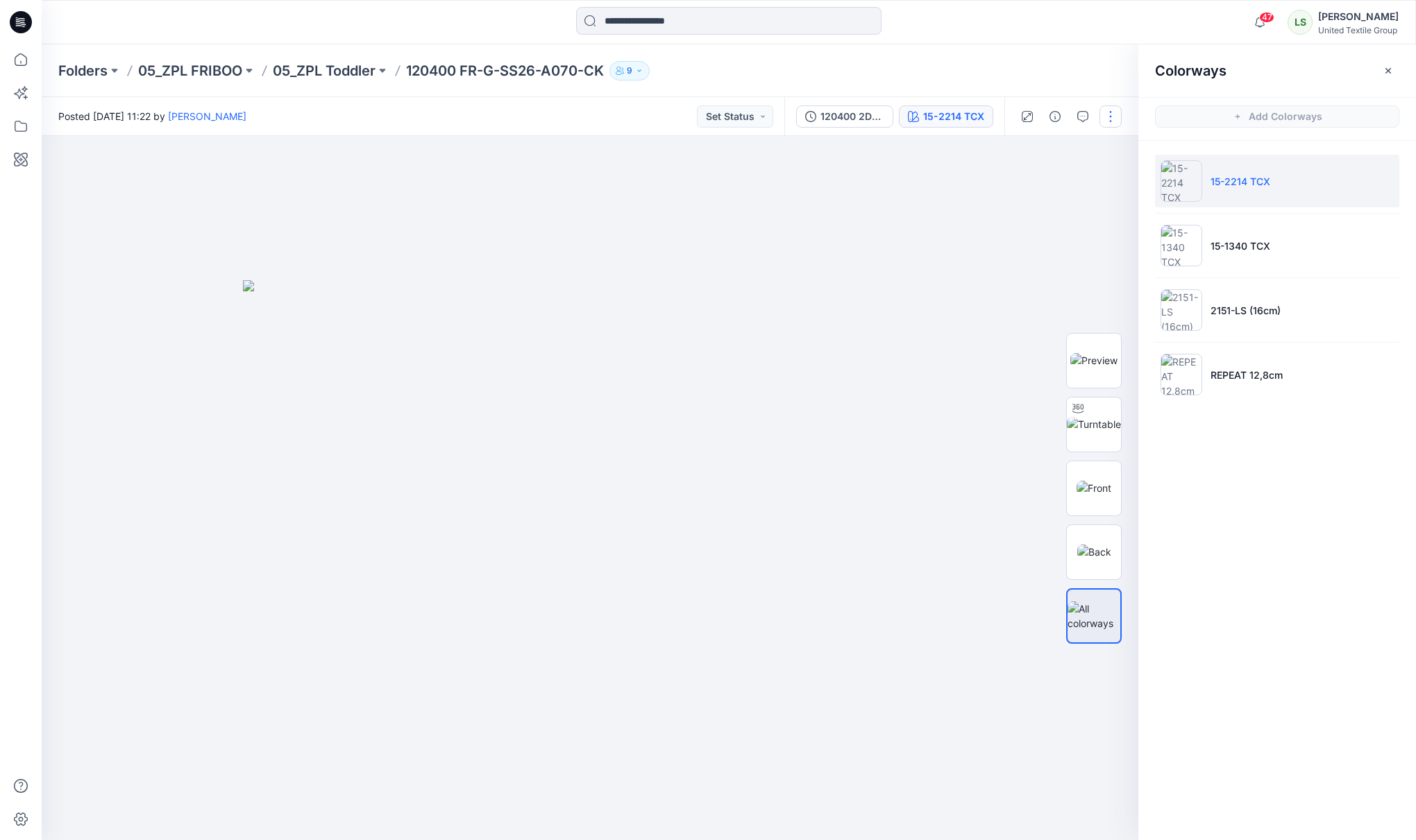
click at [1117, 117] on button "button" at bounding box center [1111, 117] width 22 height 22
click at [1036, 262] on p "Duplicate to..." at bounding box center [1044, 264] width 63 height 15
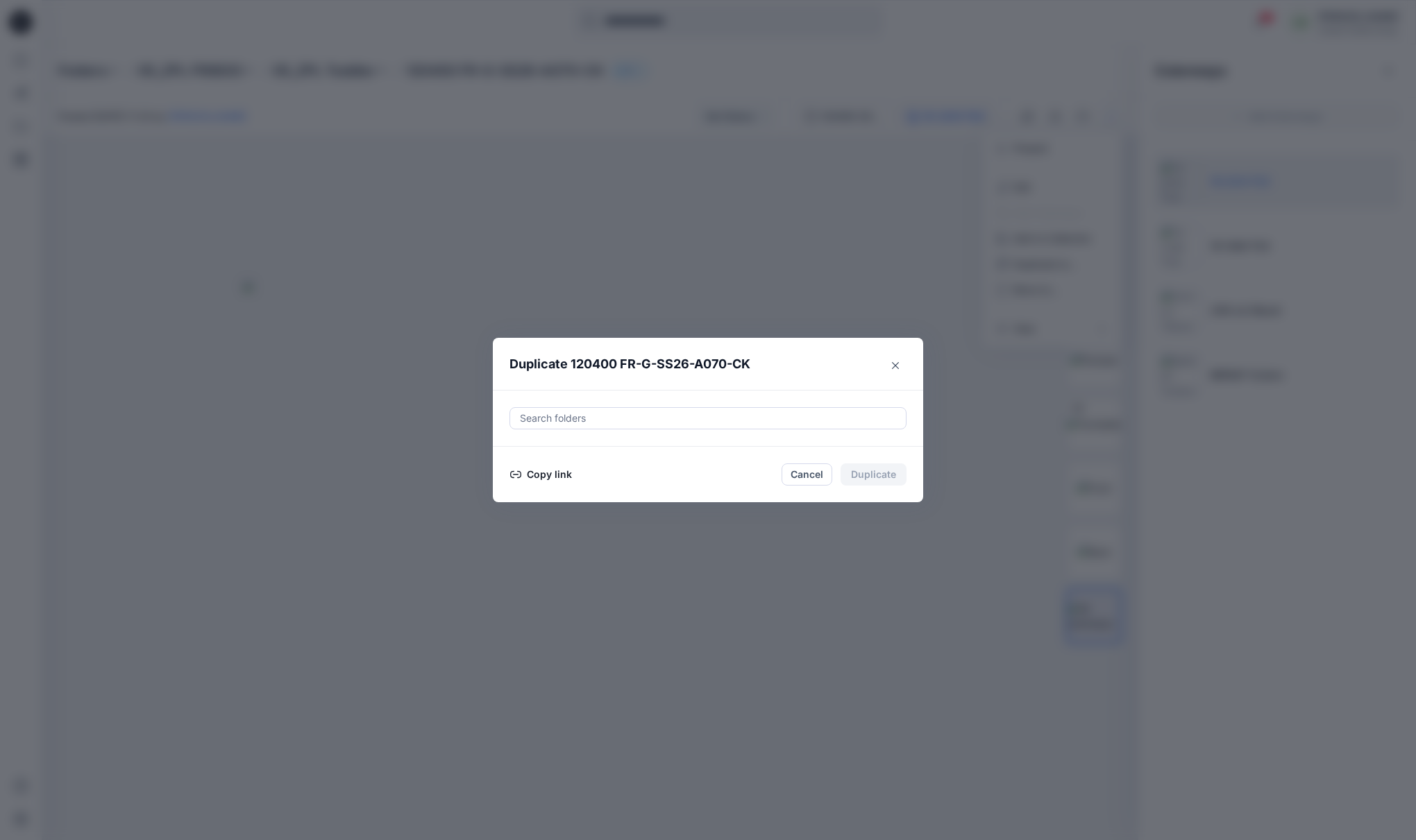
click at [545, 479] on button "Copy link" at bounding box center [540, 475] width 63 height 16
